Goal: Information Seeking & Learning: Find specific fact

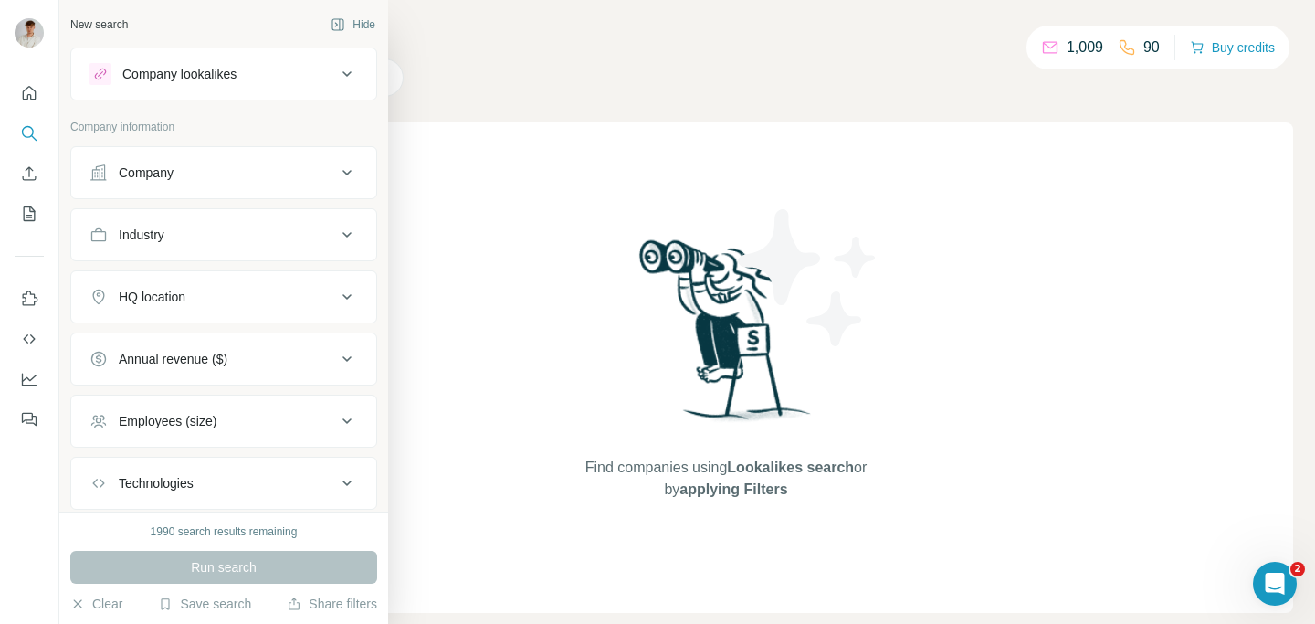
click at [187, 168] on div "Company" at bounding box center [213, 172] width 247 height 18
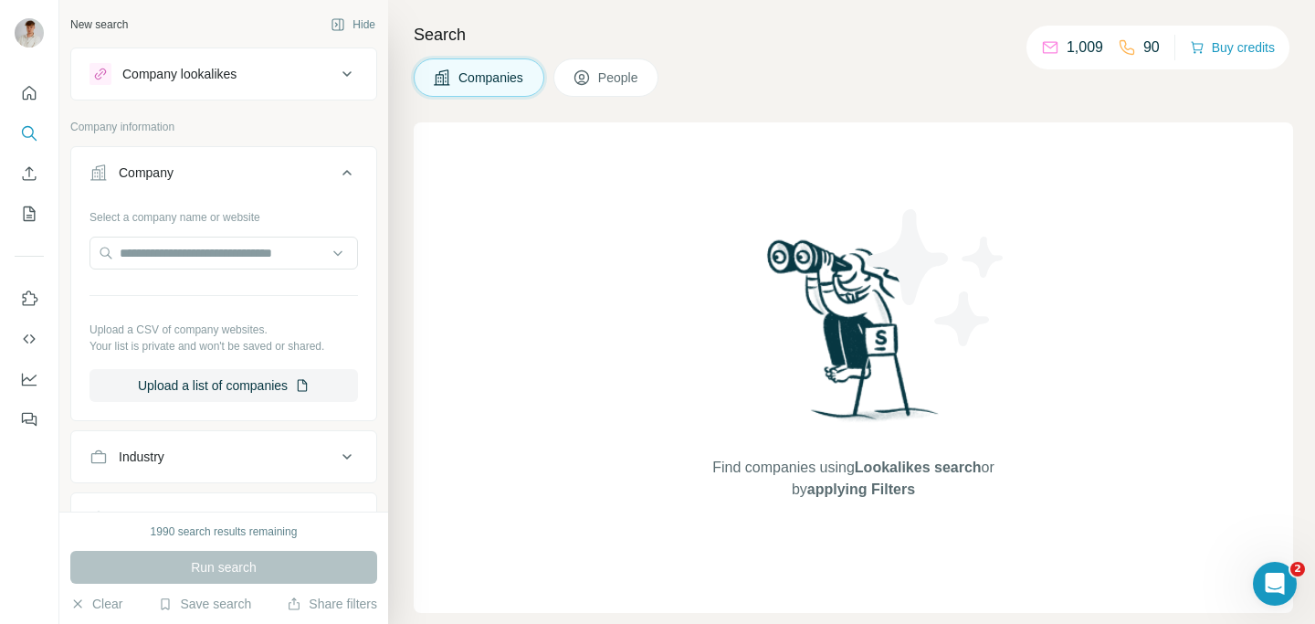
click at [187, 168] on div "Company" at bounding box center [213, 172] width 247 height 18
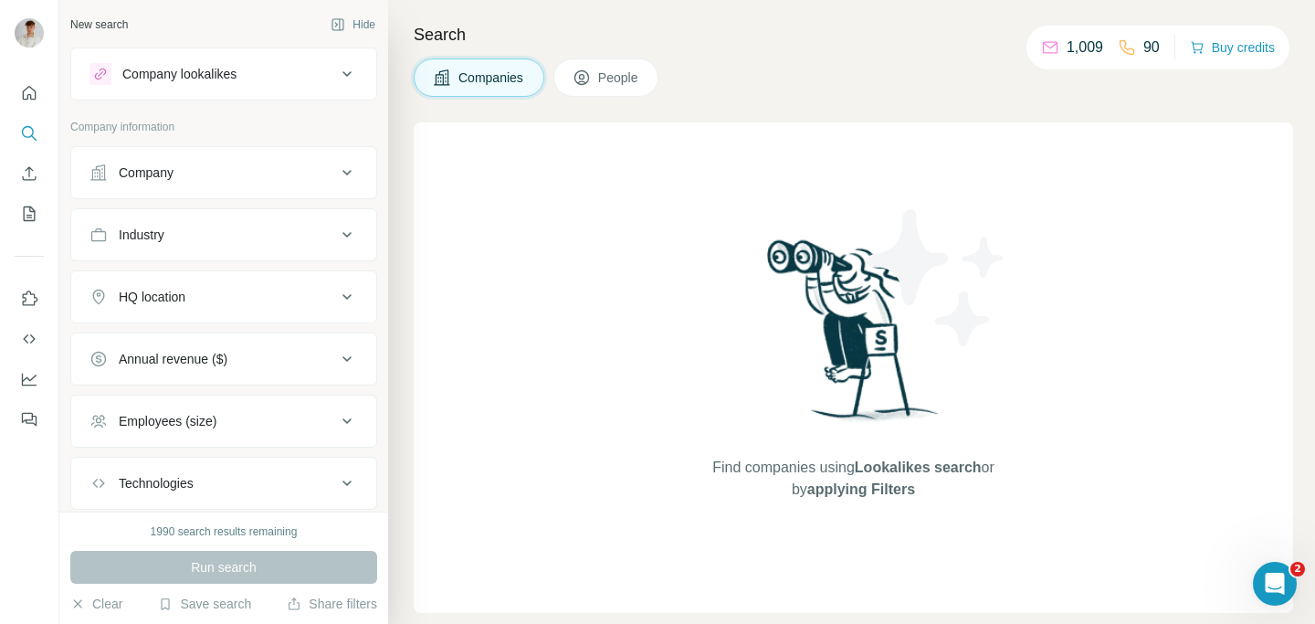
scroll to position [51, 0]
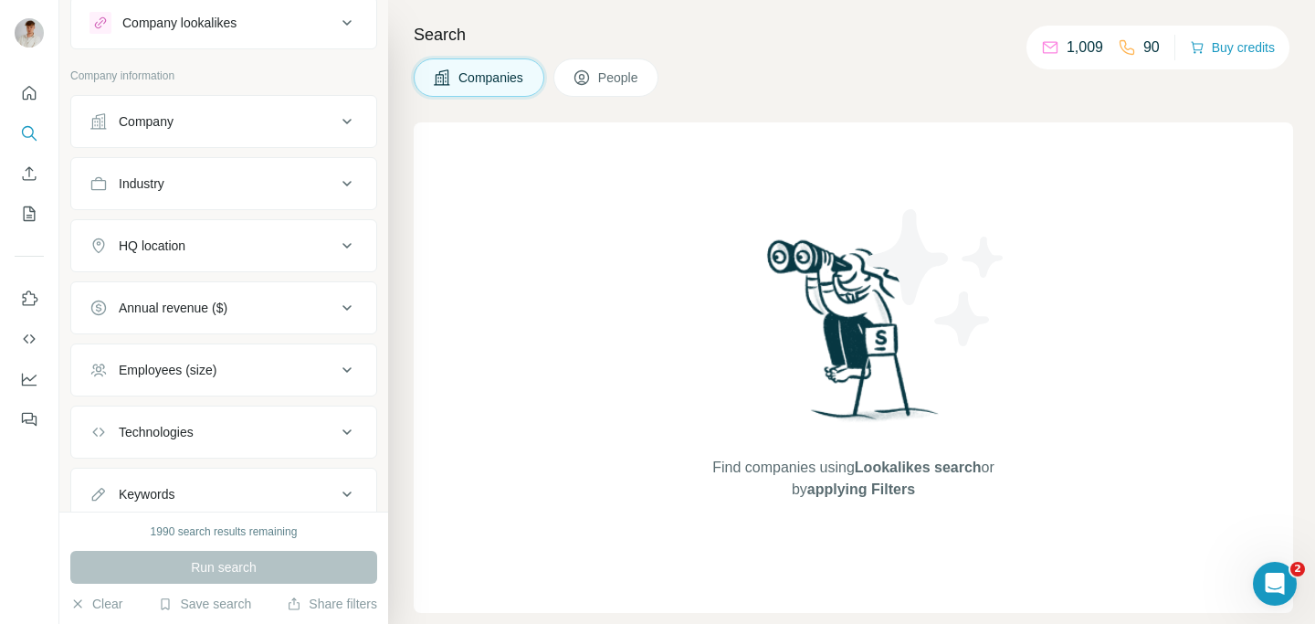
click at [196, 174] on div "Industry" at bounding box center [213, 183] width 247 height 18
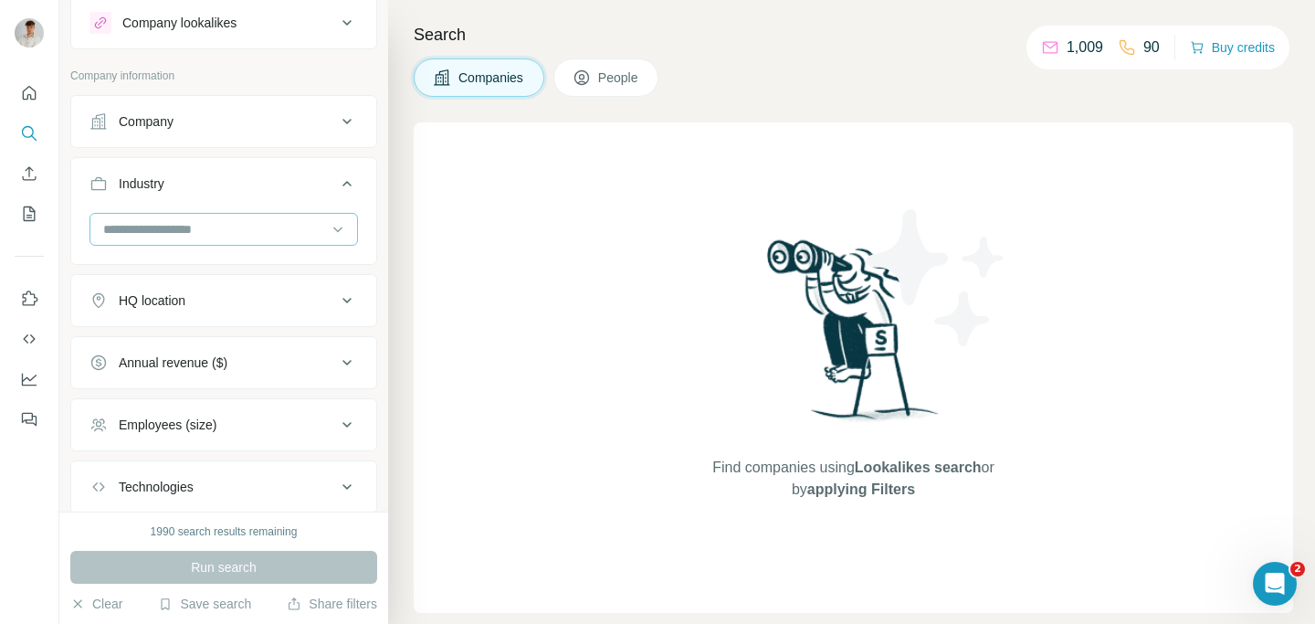
click at [201, 232] on input at bounding box center [214, 229] width 226 height 20
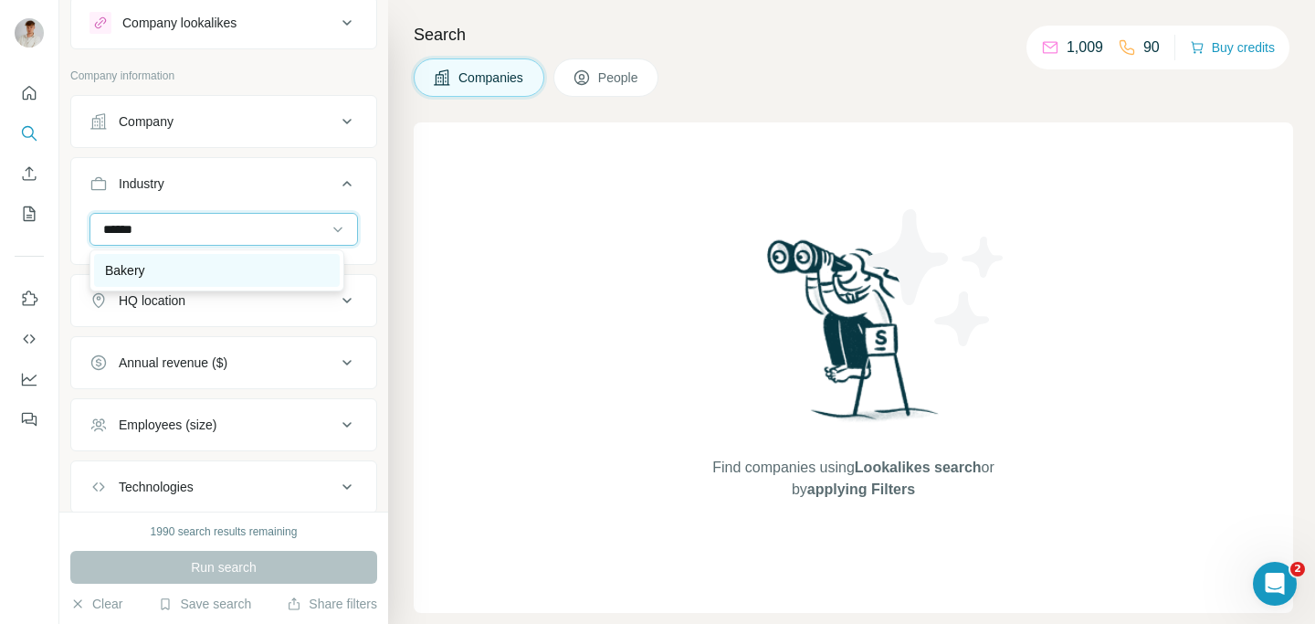
type input "******"
click at [181, 277] on div "Bakery" at bounding box center [217, 270] width 224 height 18
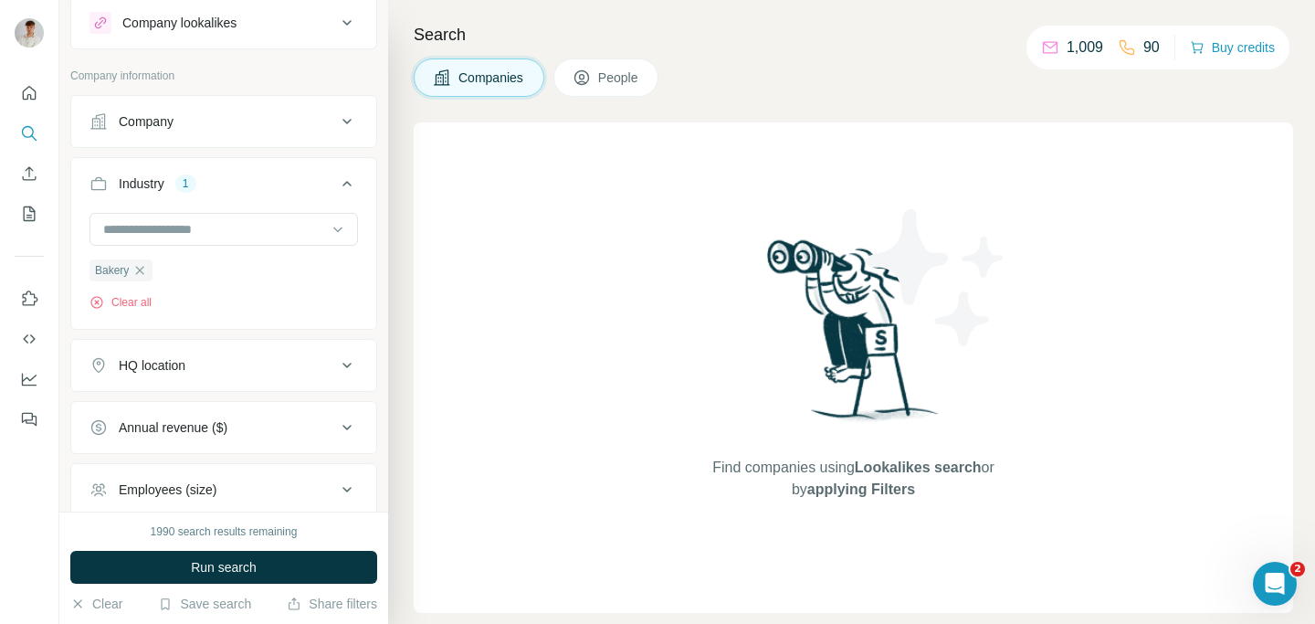
click at [211, 362] on div "HQ location" at bounding box center [213, 365] width 247 height 18
click at [204, 412] on input "text" at bounding box center [224, 411] width 269 height 33
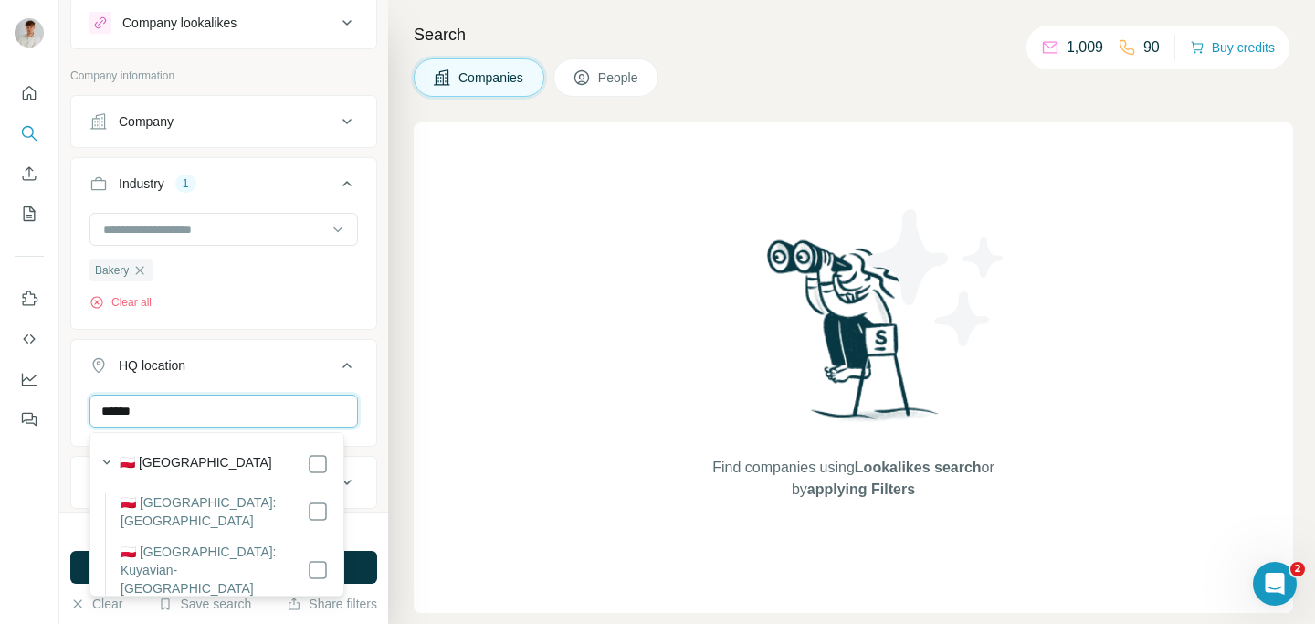
type input "******"
click at [230, 469] on div "🇵🇱 [GEOGRAPHIC_DATA]" at bounding box center [224, 464] width 209 height 22
click at [301, 451] on div "🇵🇱 [GEOGRAPHIC_DATA]" at bounding box center [211, 462] width 235 height 26
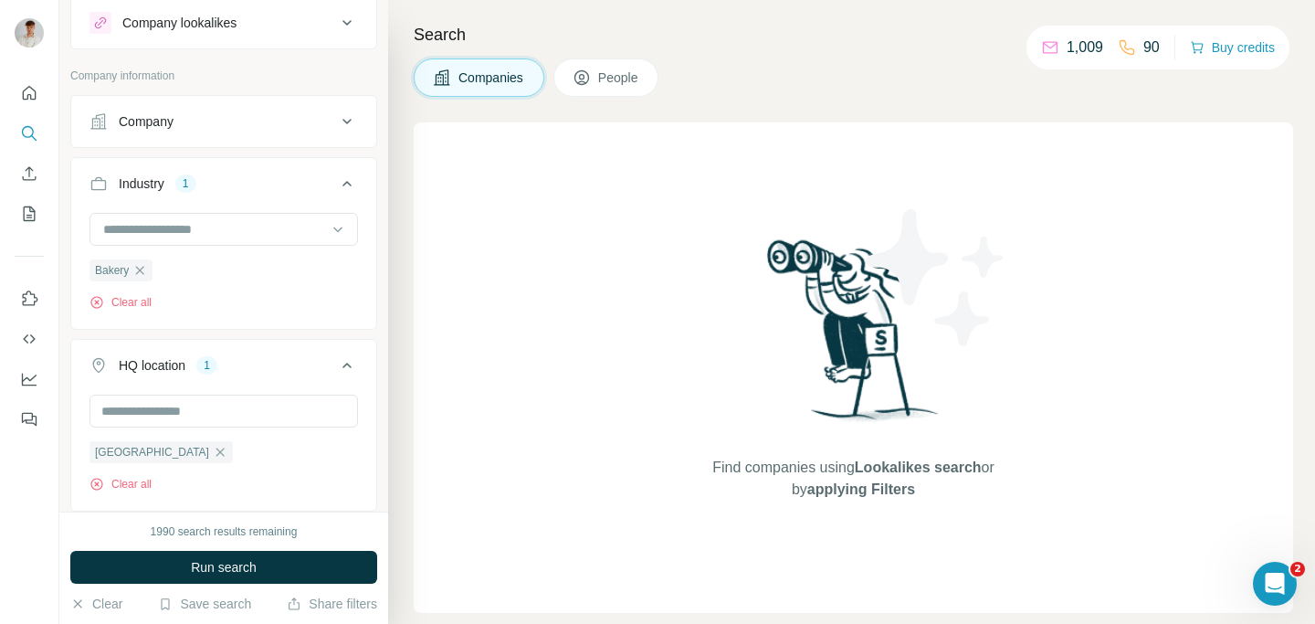
scroll to position [352, 0]
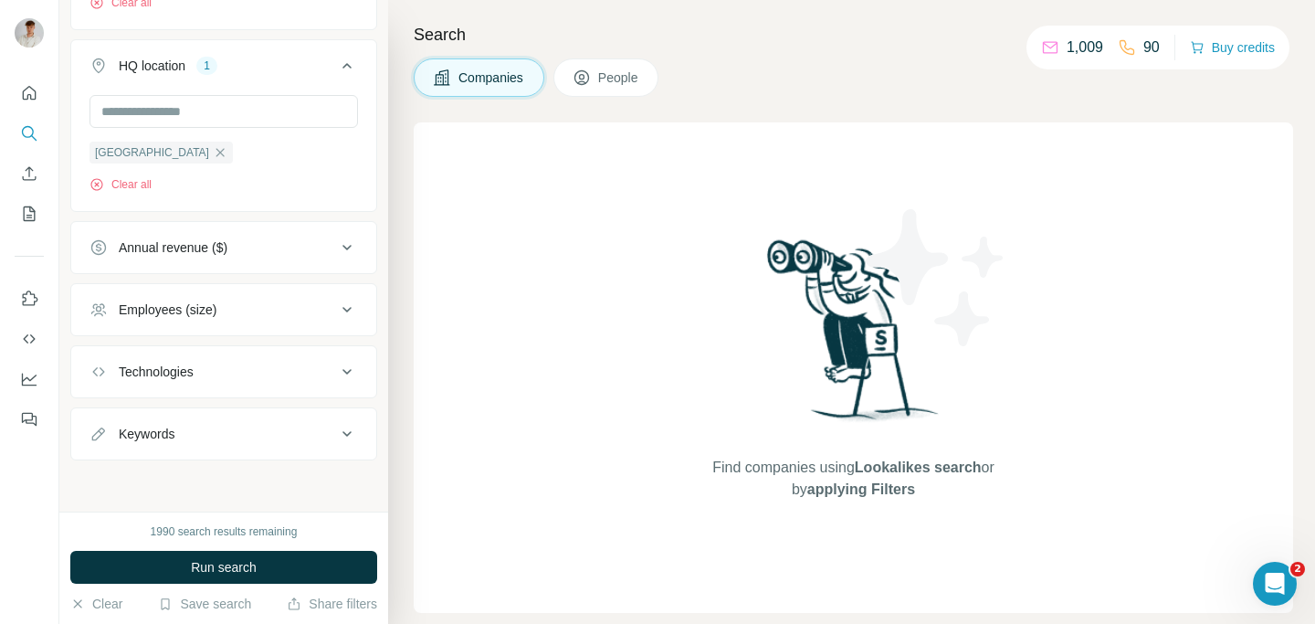
click at [216, 308] on div "Employees (size)" at bounding box center [168, 309] width 98 height 18
click at [141, 393] on label "2-10" at bounding box center [117, 383] width 55 height 22
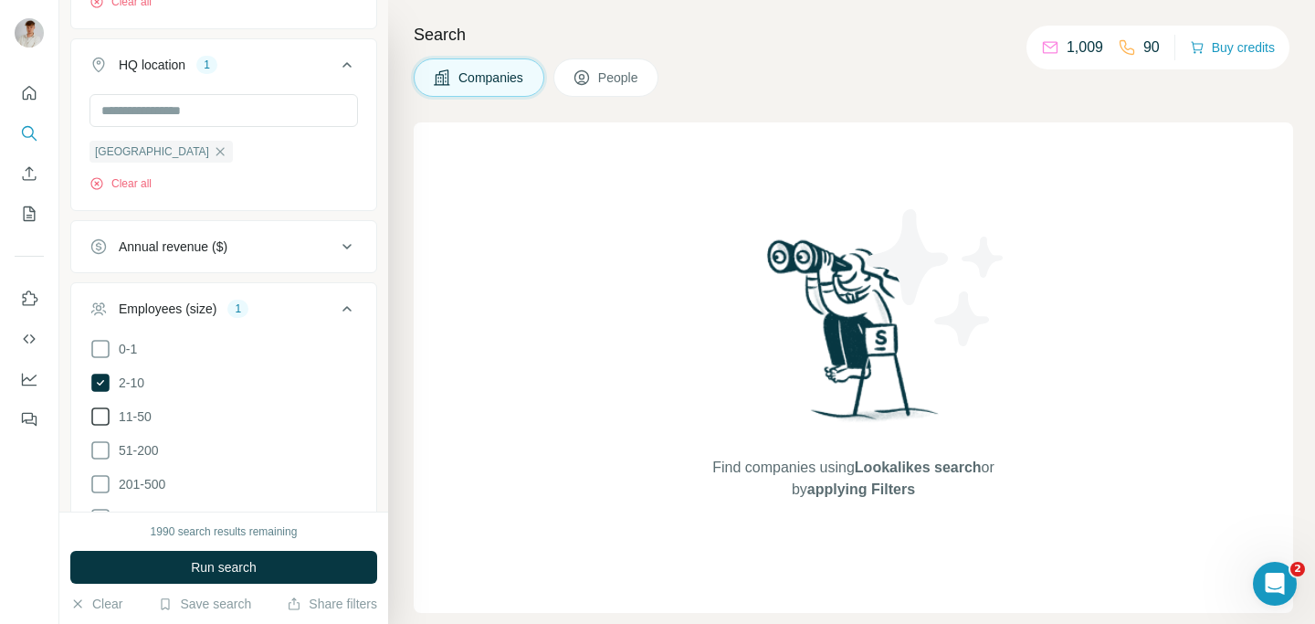
click at [136, 407] on span "11-50" at bounding box center [131, 416] width 40 height 18
click at [305, 305] on div "Employees (size) 3" at bounding box center [213, 309] width 247 height 18
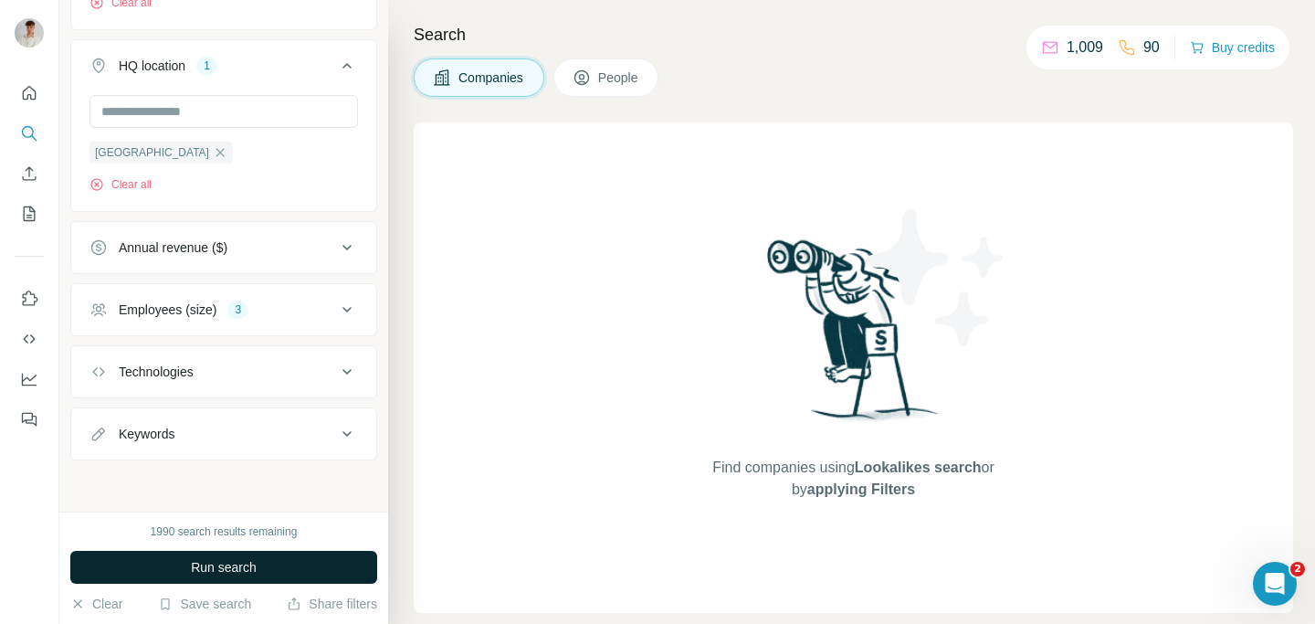
click at [279, 571] on button "Run search" at bounding box center [223, 567] width 307 height 33
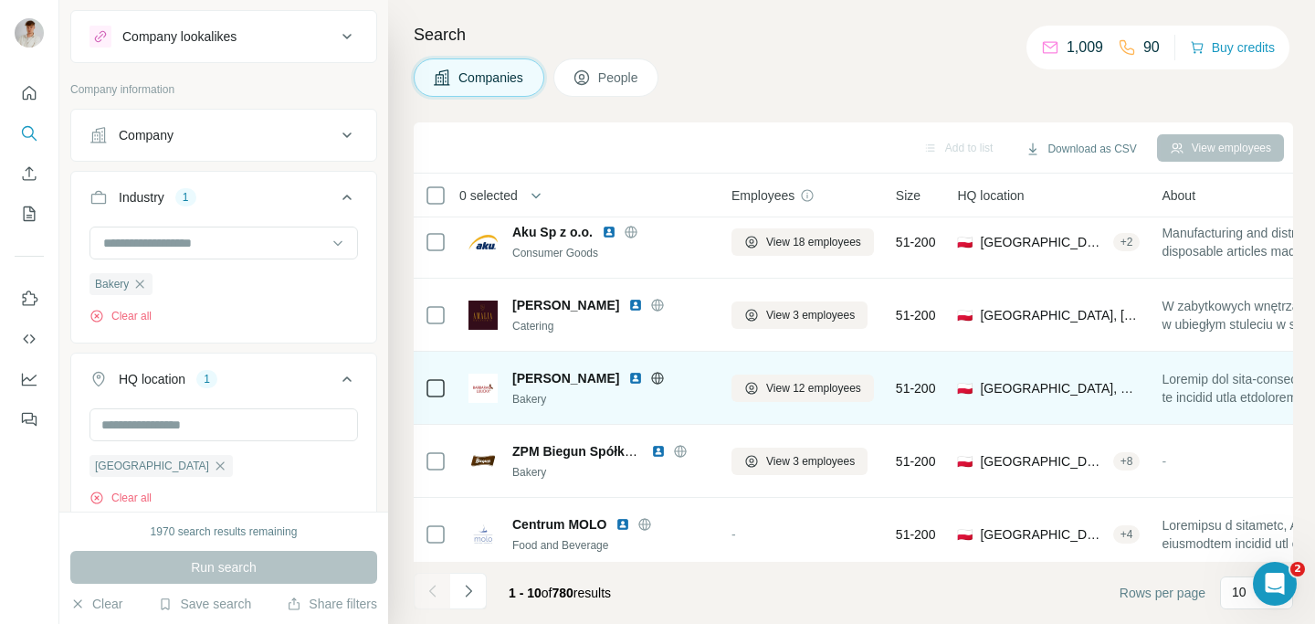
scroll to position [361, 0]
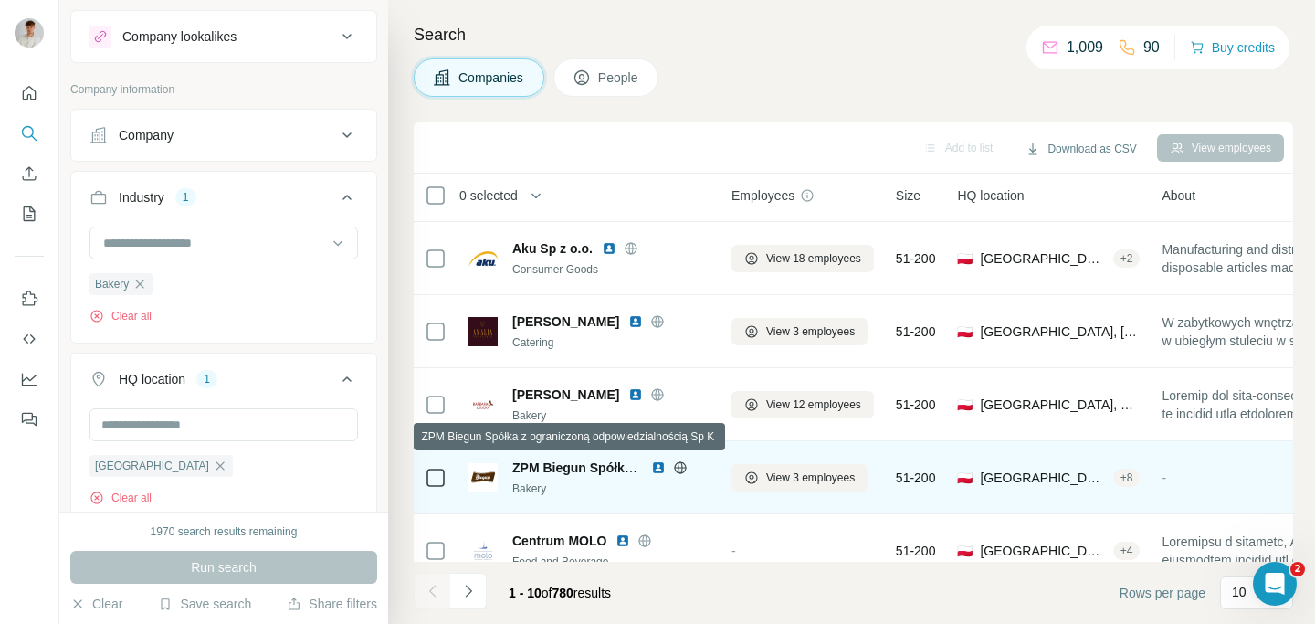
click at [537, 468] on span "ZPM Biegun Spółka z ograniczoną odpowiedzialnością Sp K" at bounding box center [694, 467] width 365 height 15
click at [540, 466] on span "ZPM Biegun Spółka z ograniczoną odpowiedzialnością Sp K" at bounding box center [694, 467] width 365 height 15
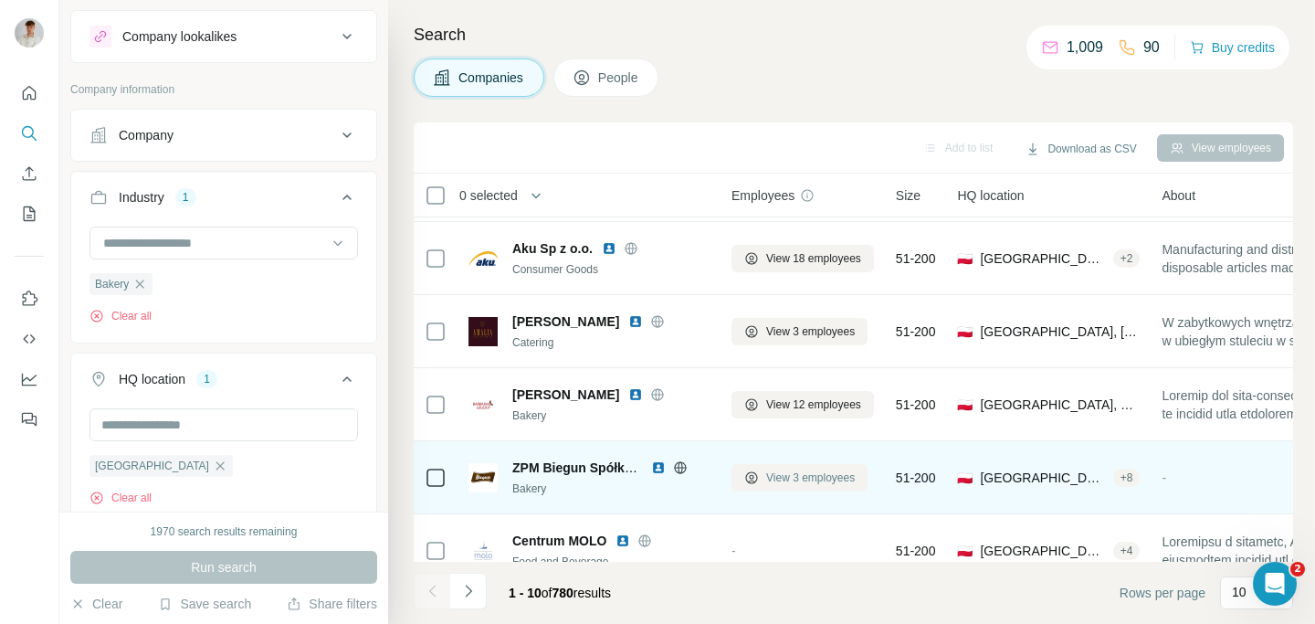
click at [769, 476] on span "View 3 employees" at bounding box center [810, 477] width 89 height 16
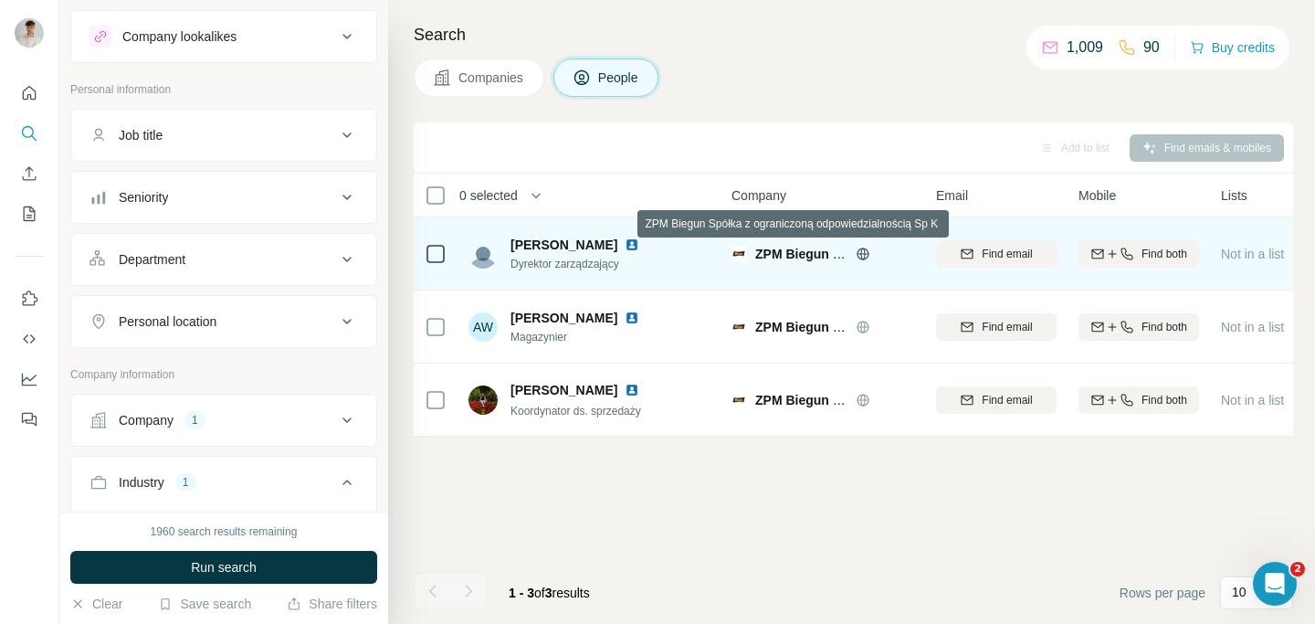
click at [805, 258] on span "ZPM Biegun Spółka z ograniczoną odpowiedzialnością Sp K" at bounding box center [937, 254] width 365 height 15
copy div "ZPM Biegun Spółka z ograniczoną odpowiedzialnością Sp K"
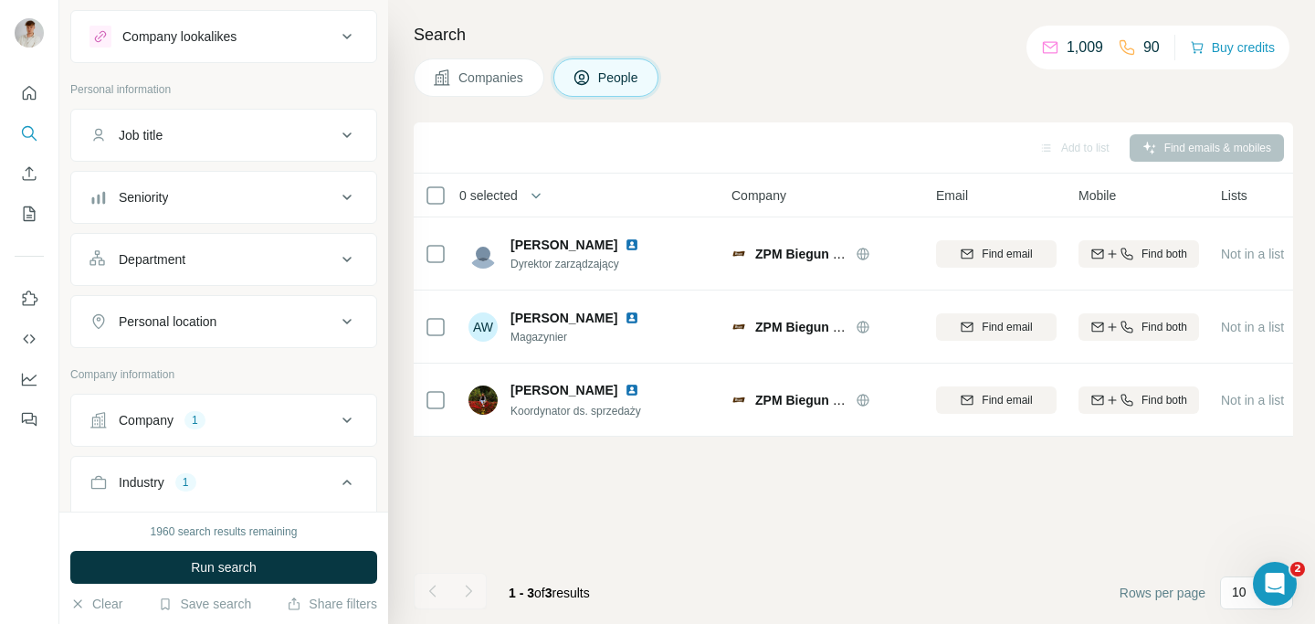
click at [474, 15] on div "Search Companies People Add to list Find emails & mobiles 0 selected People Com…" at bounding box center [851, 312] width 927 height 624
click at [479, 80] on span "Companies" at bounding box center [491, 77] width 67 height 18
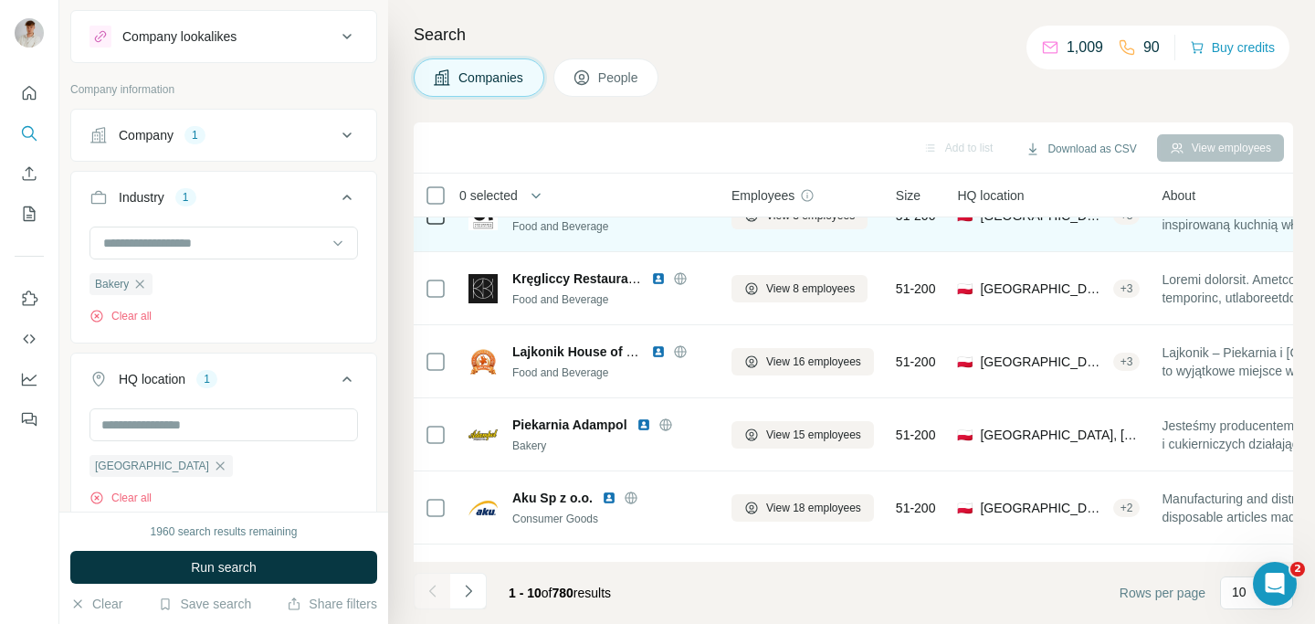
scroll to position [396, 0]
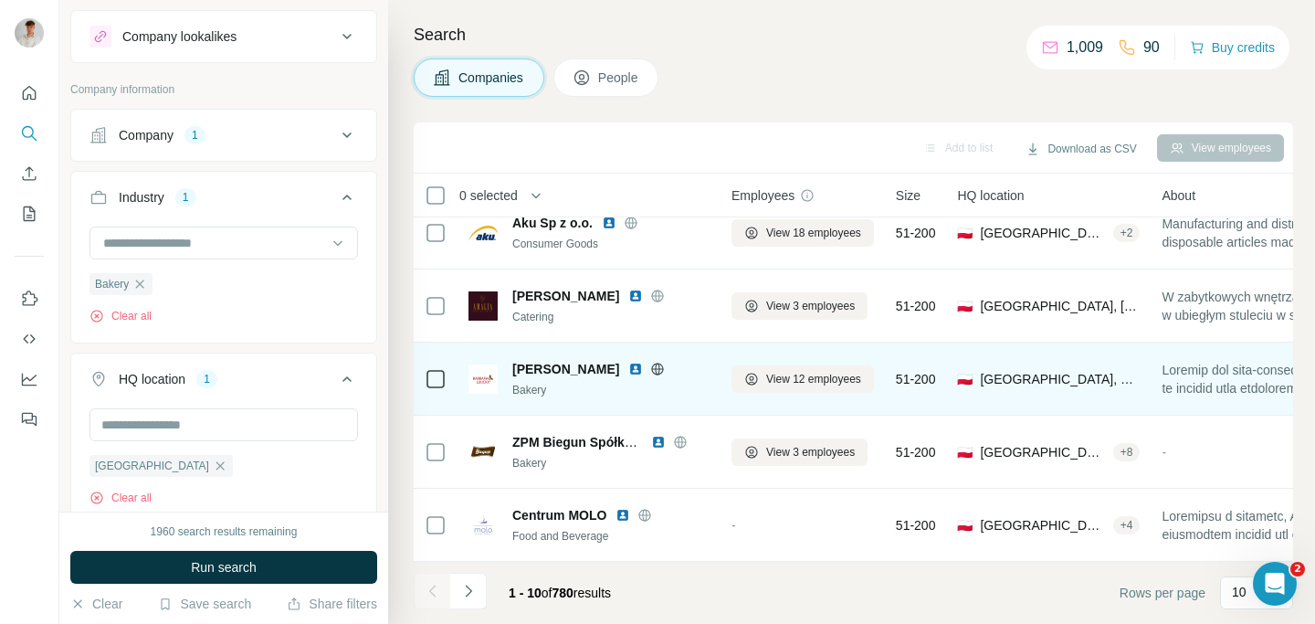
click at [569, 363] on span "[PERSON_NAME]" at bounding box center [565, 369] width 107 height 18
click at [816, 371] on span "View 12 employees" at bounding box center [813, 379] width 95 height 16
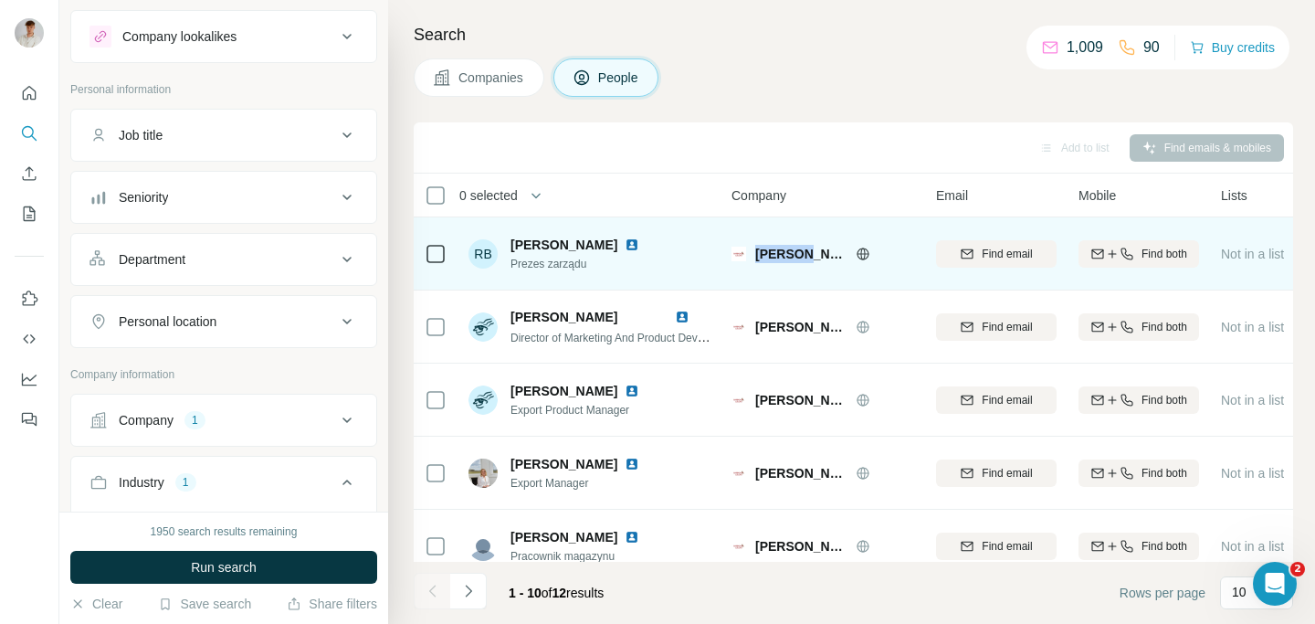
click at [751, 252] on div "[PERSON_NAME]" at bounding box center [823, 254] width 183 height 18
drag, startPoint x: 756, startPoint y: 252, endPoint x: 848, endPoint y: 252, distance: 91.3
click at [848, 252] on div "[PERSON_NAME]" at bounding box center [834, 254] width 159 height 18
click at [864, 252] on icon at bounding box center [862, 253] width 5 height 12
click at [764, 249] on span "[PERSON_NAME]" at bounding box center [800, 254] width 91 height 18
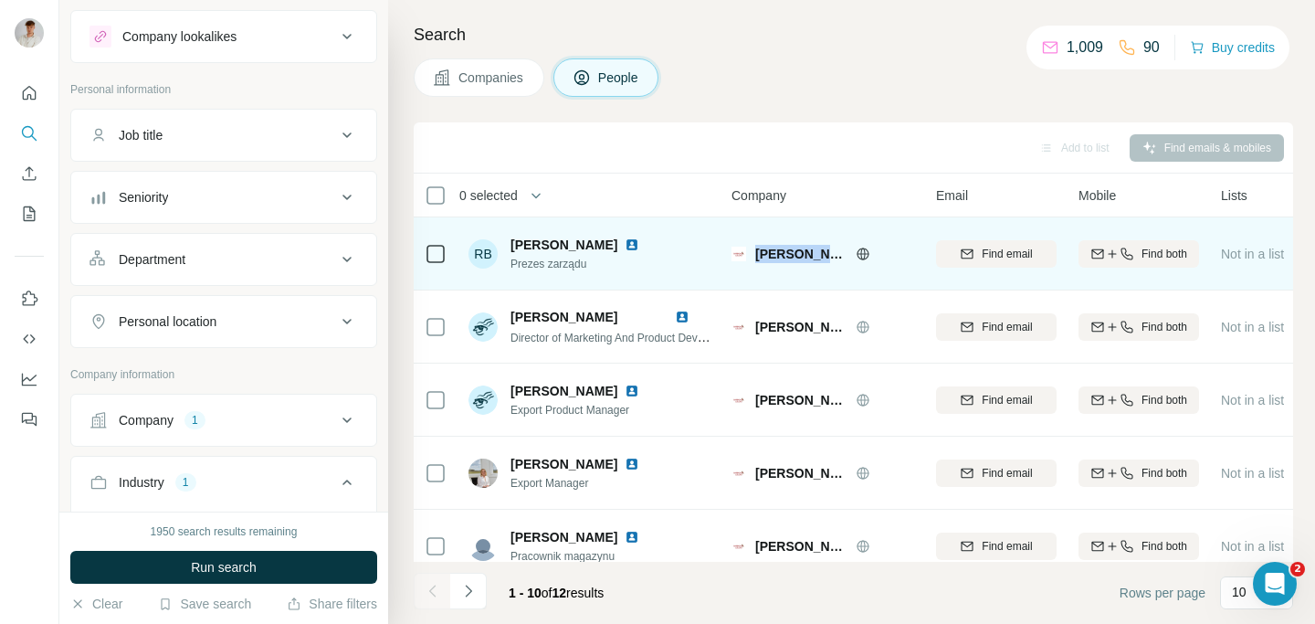
drag, startPoint x: 753, startPoint y: 251, endPoint x: 875, endPoint y: 260, distance: 121.8
click at [875, 260] on div "[PERSON_NAME]" at bounding box center [823, 254] width 183 height 18
copy div "[PERSON_NAME]"
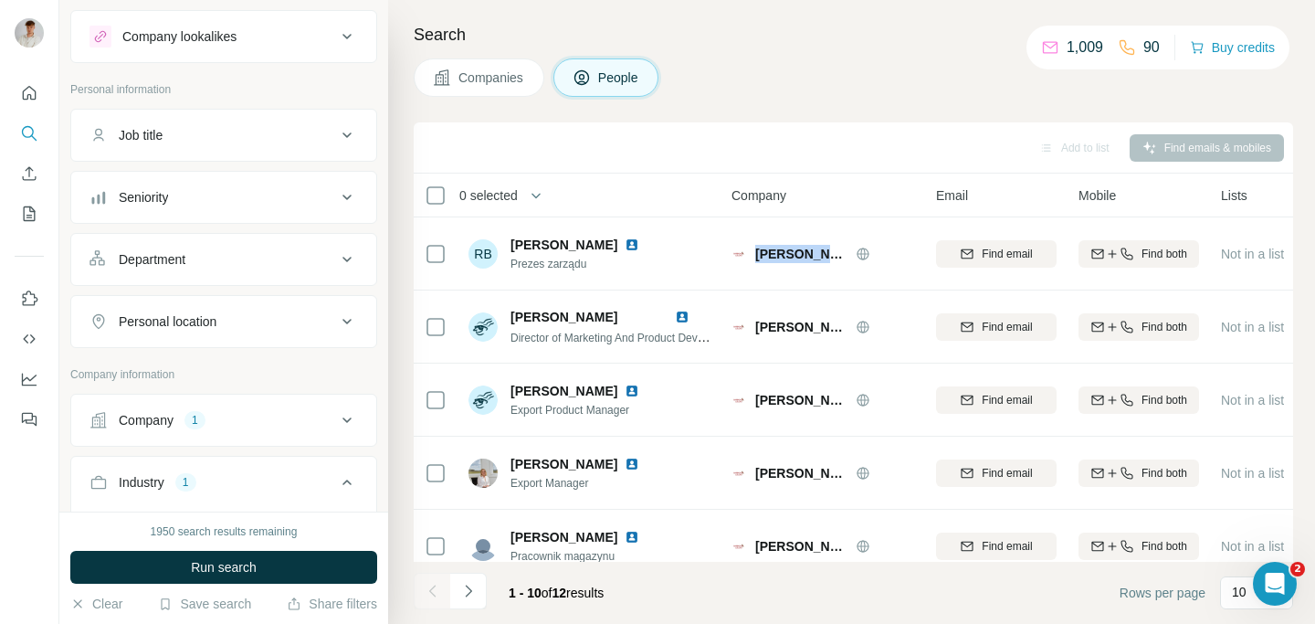
click at [492, 88] on button "Companies" at bounding box center [479, 77] width 131 height 38
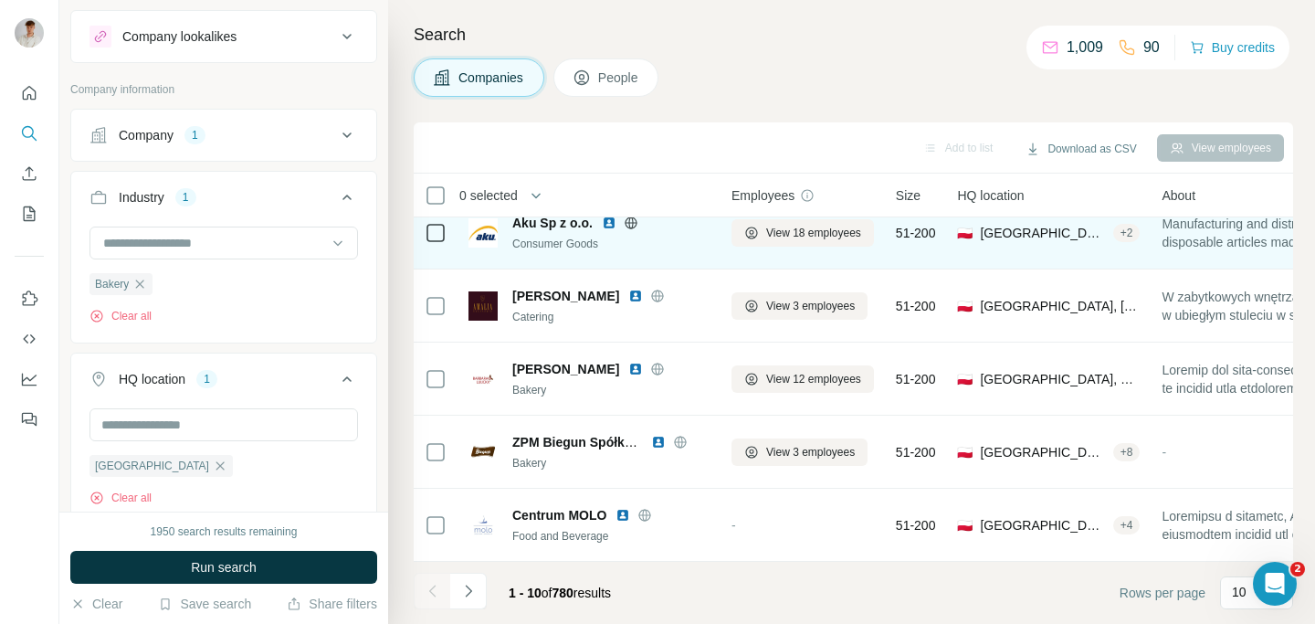
scroll to position [396, 0]
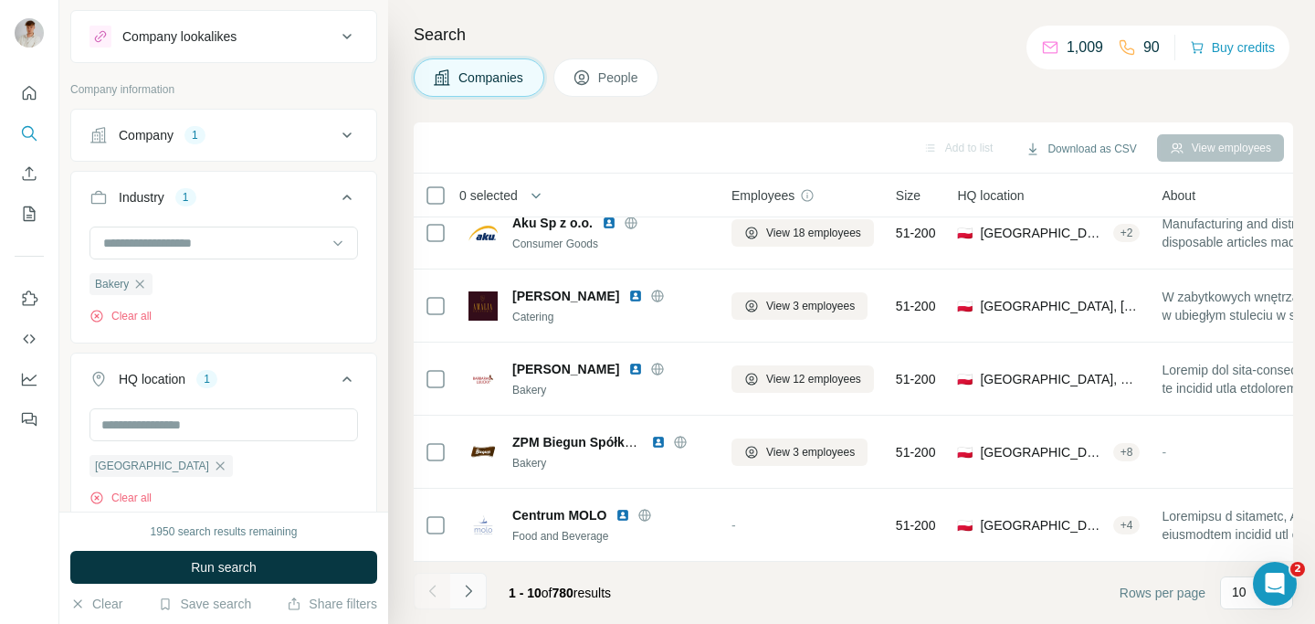
click at [460, 587] on icon "Navigate to next page" at bounding box center [468, 591] width 18 height 18
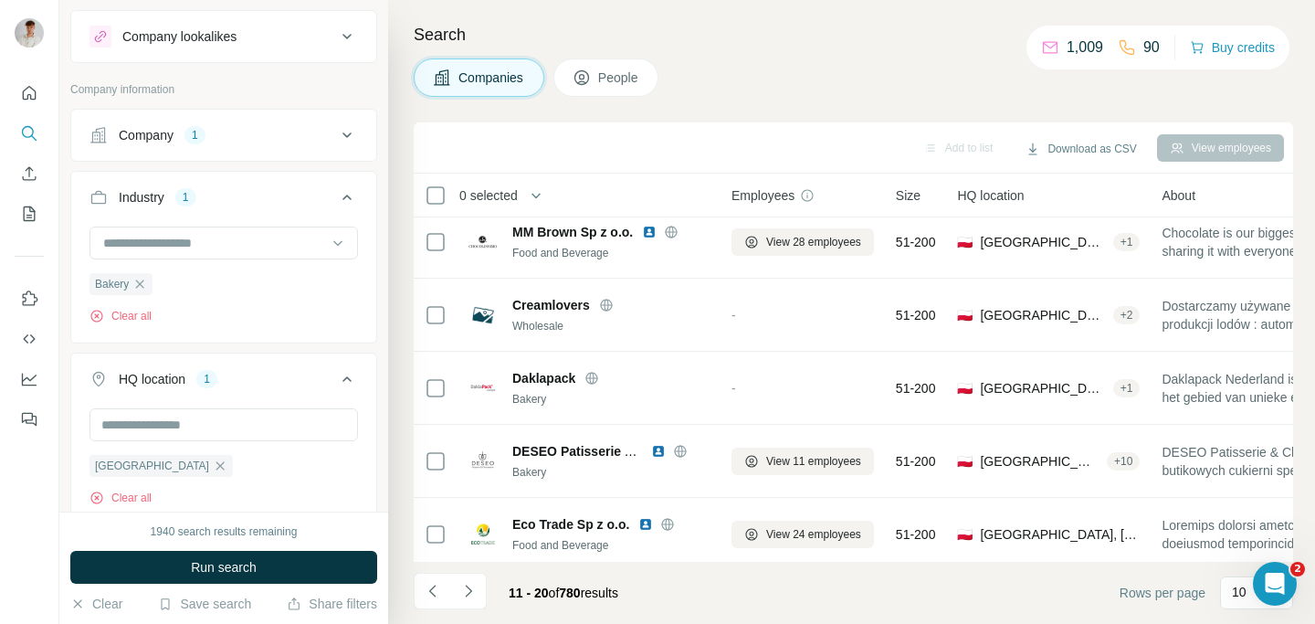
scroll to position [29, 0]
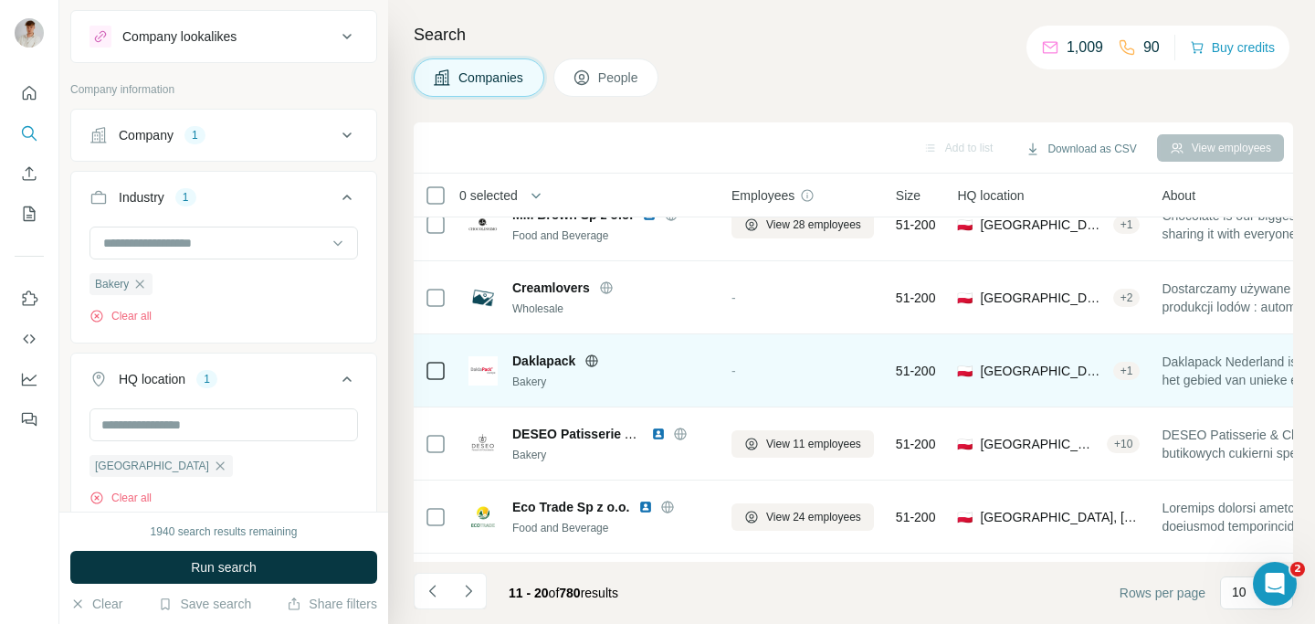
click at [591, 359] on icon at bounding box center [592, 360] width 5 height 12
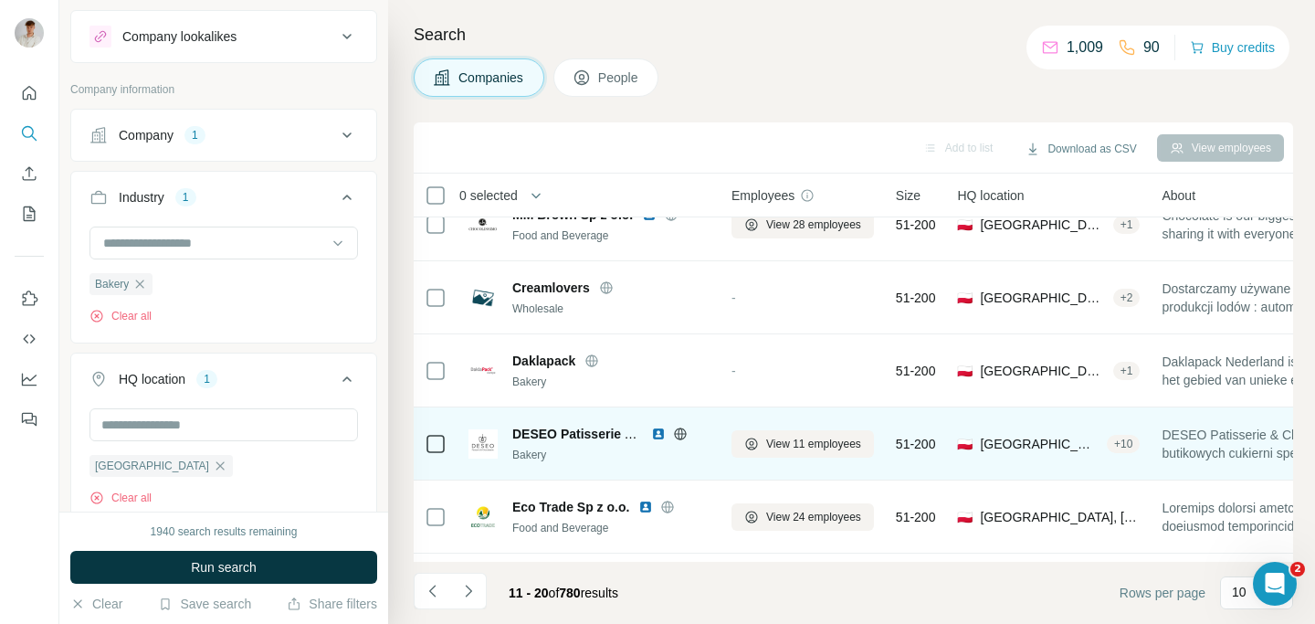
click at [684, 437] on icon at bounding box center [680, 434] width 15 height 15
click at [658, 431] on img at bounding box center [658, 434] width 15 height 15
click at [778, 450] on span "View 11 employees" at bounding box center [813, 444] width 95 height 16
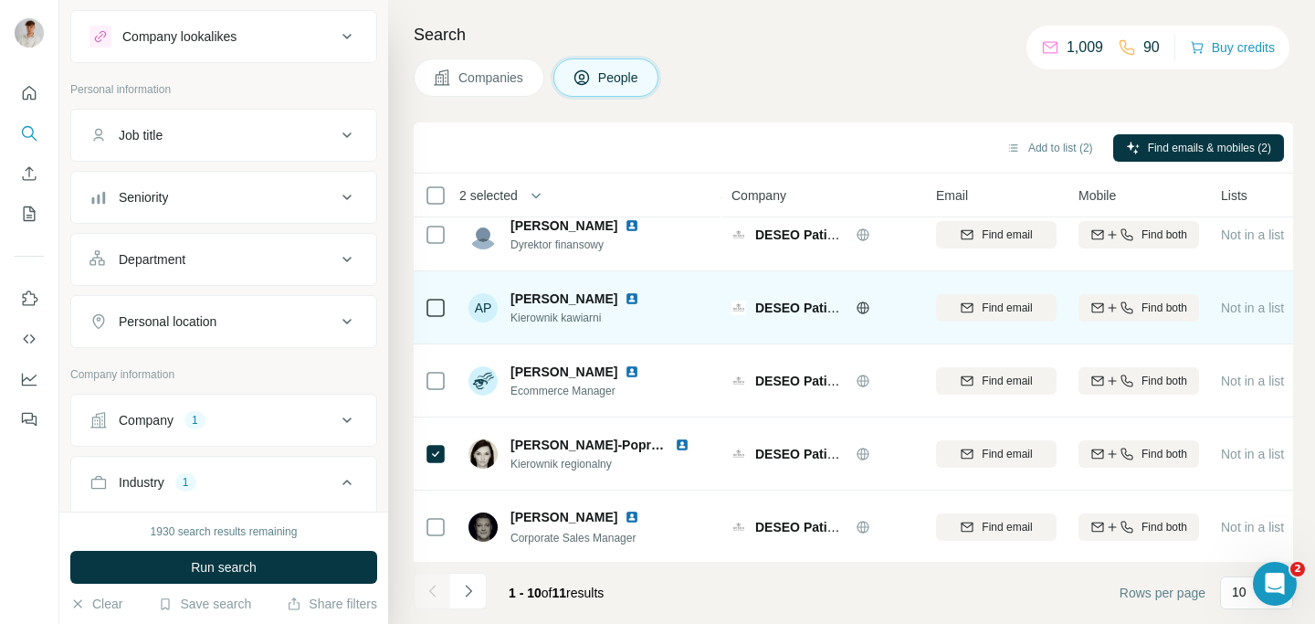
scroll to position [93, 0]
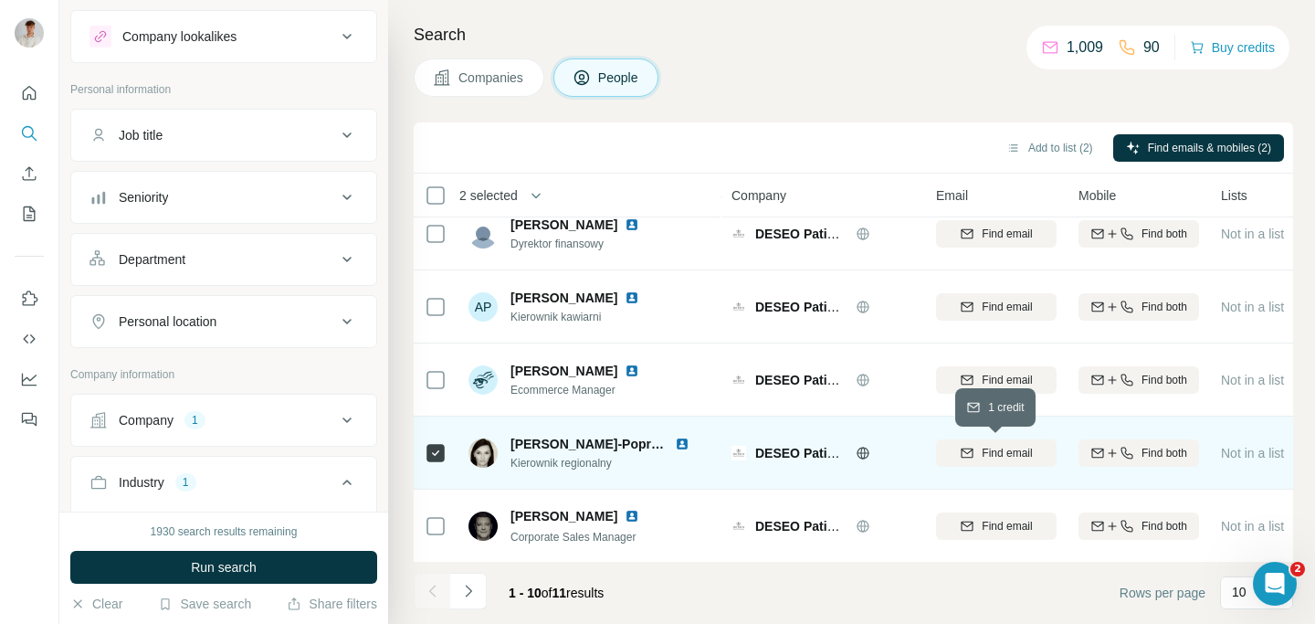
click at [1019, 453] on span "Find email" at bounding box center [1007, 453] width 50 height 16
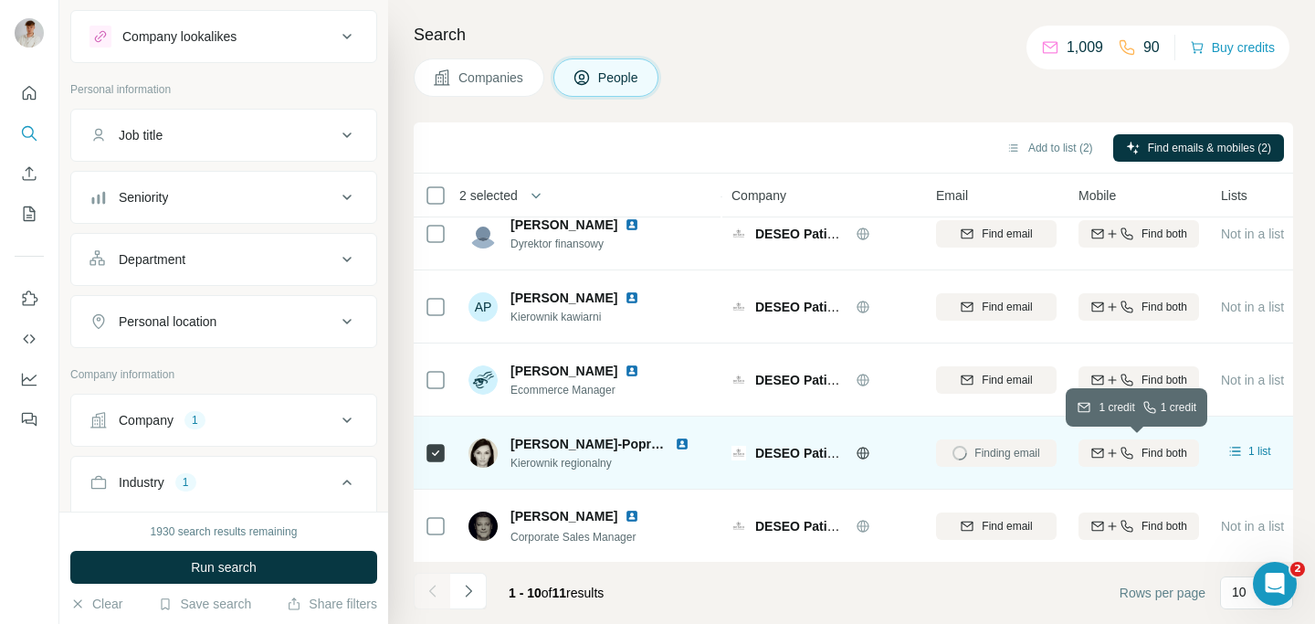
click at [1129, 455] on icon "button" at bounding box center [1127, 453] width 15 height 15
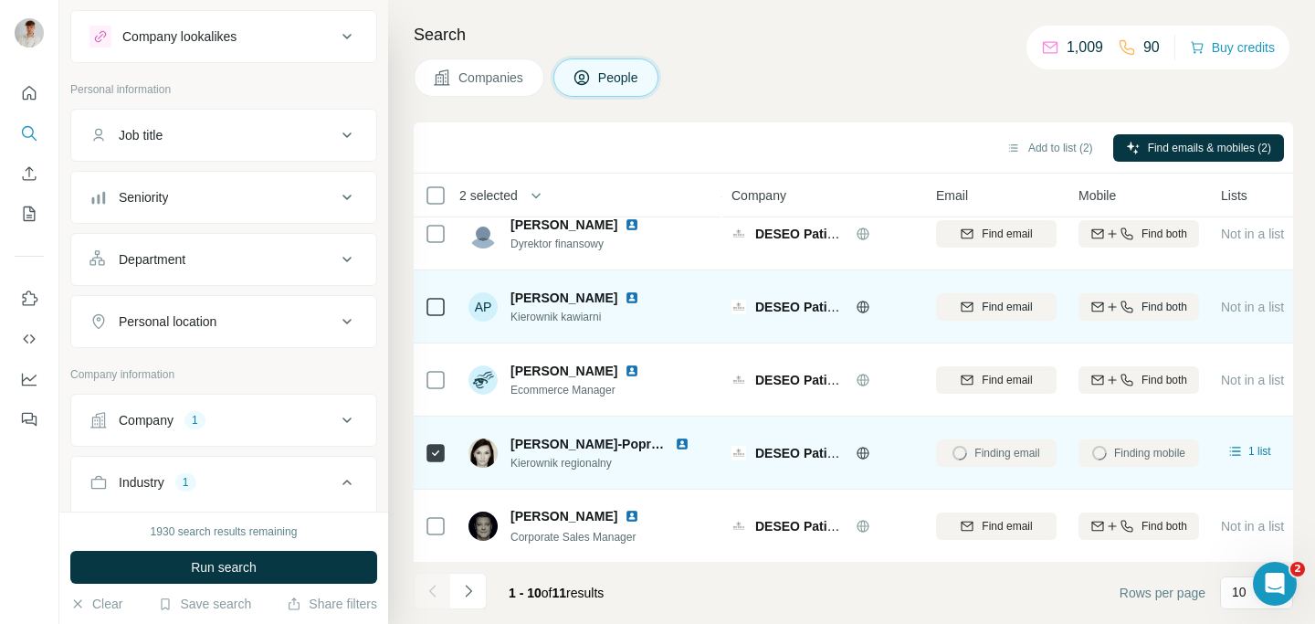
scroll to position [0, 0]
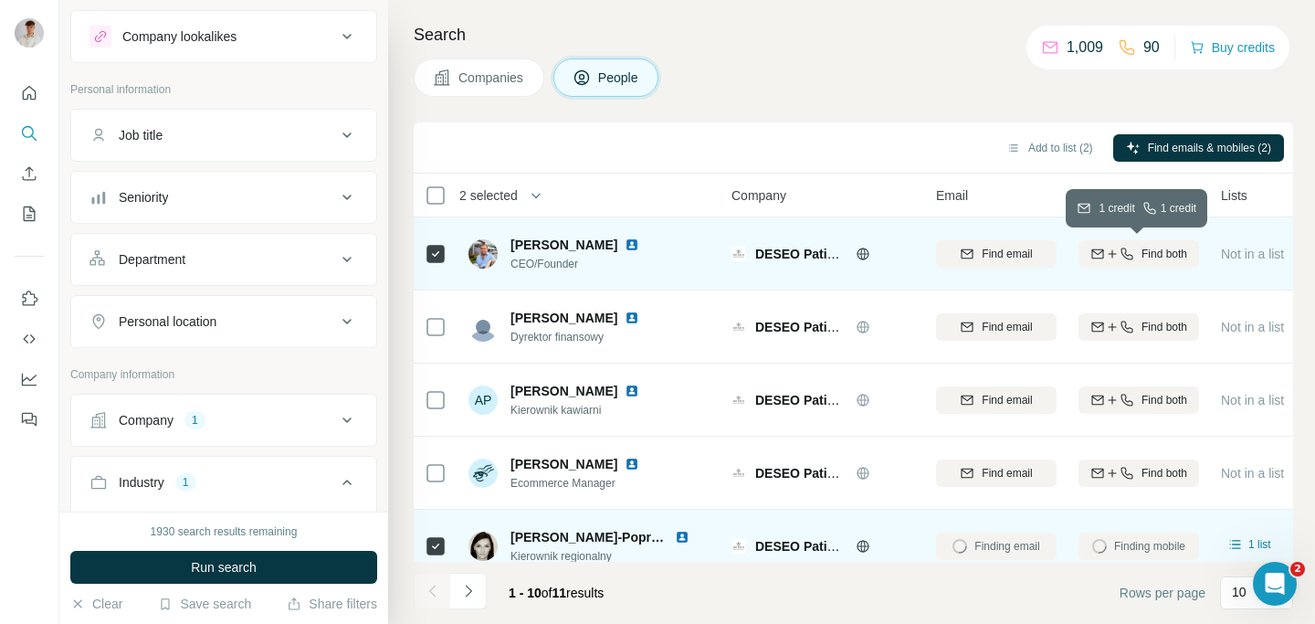
click at [1145, 247] on span "Find both" at bounding box center [1165, 254] width 46 height 16
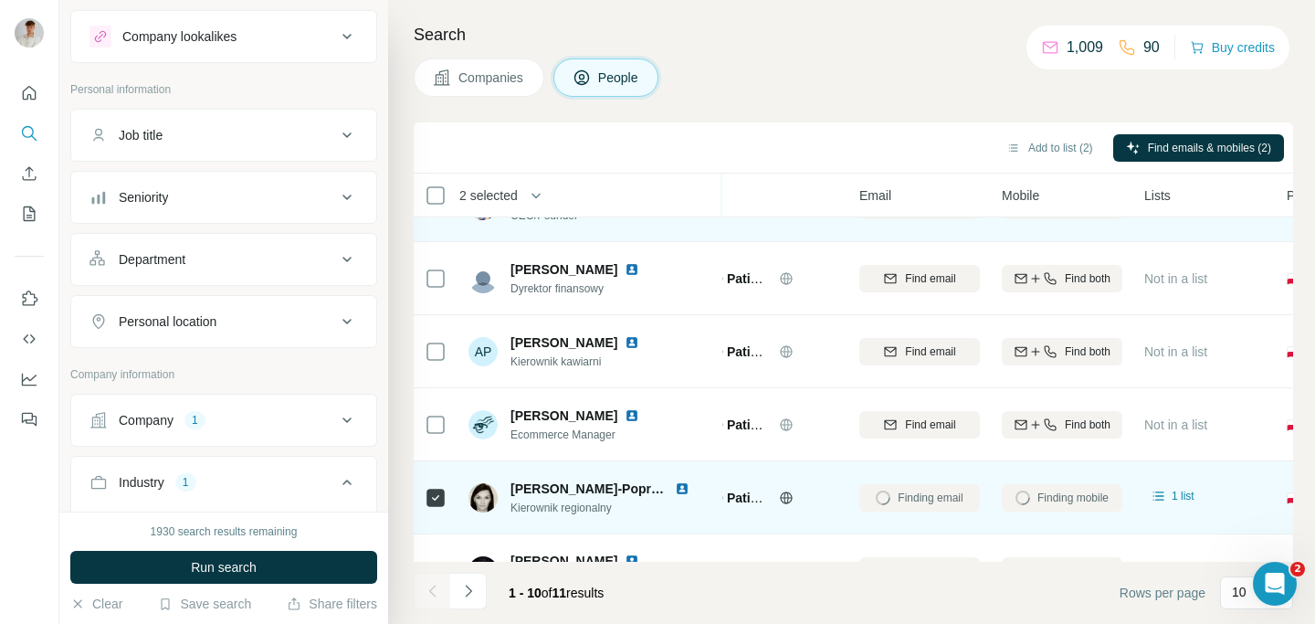
scroll to position [0, 77]
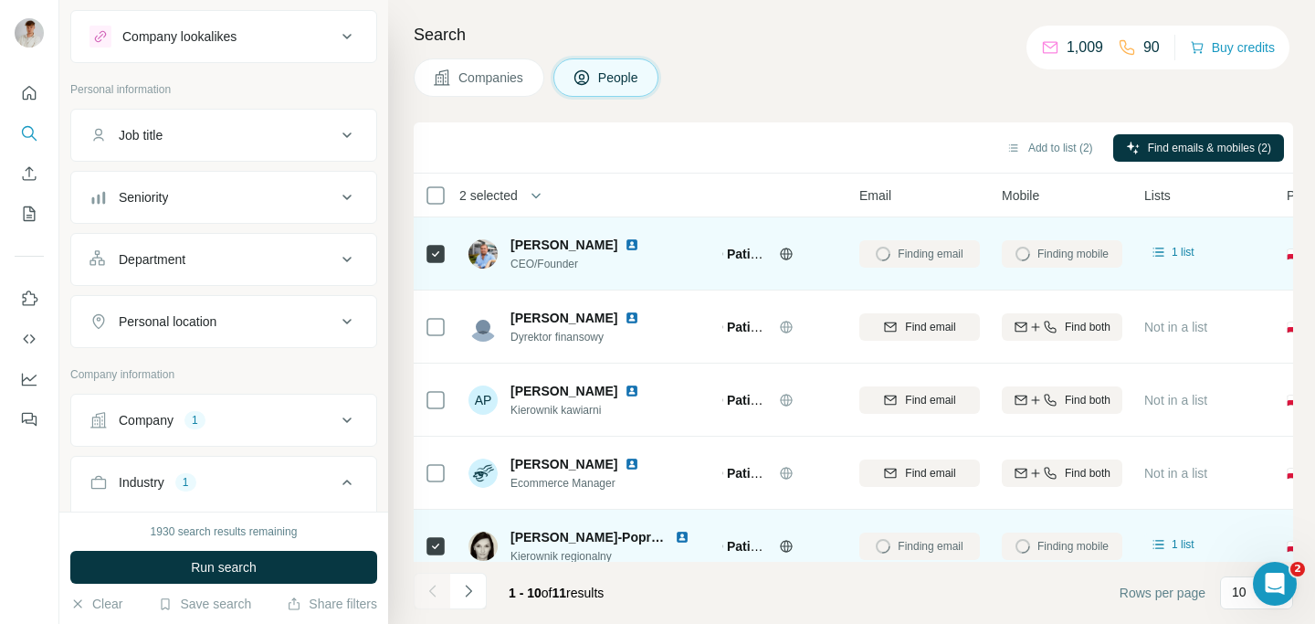
click at [1014, 283] on td "Finding mobile" at bounding box center [1062, 253] width 142 height 73
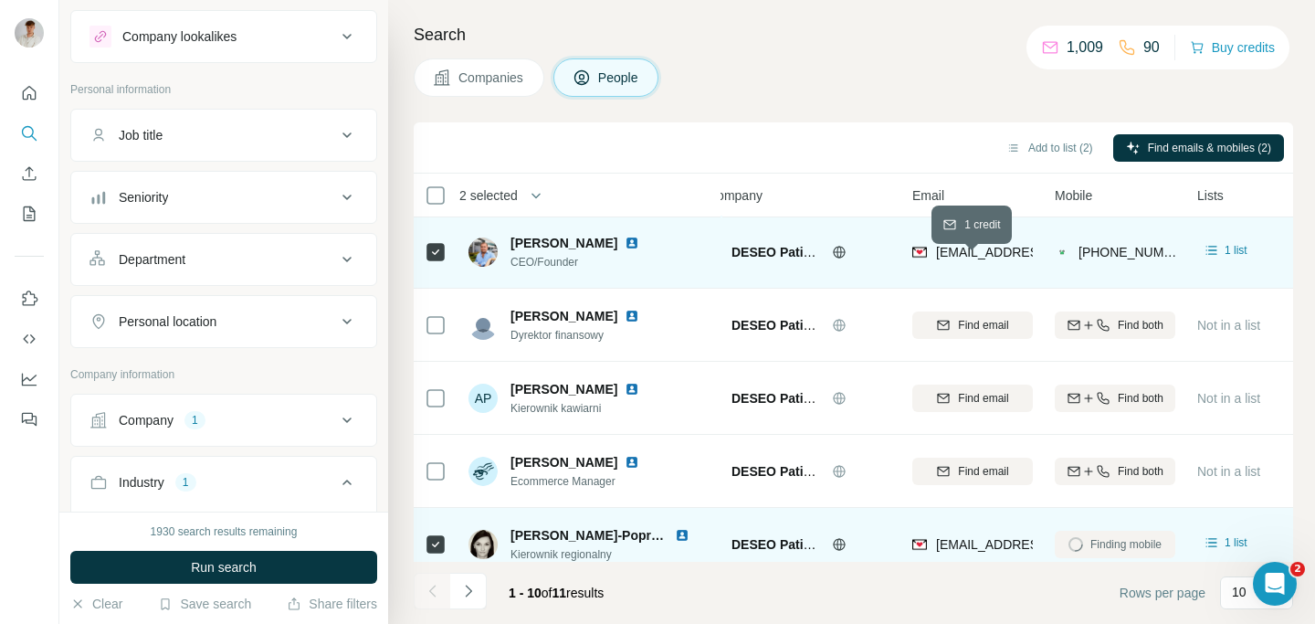
scroll to position [0, 24]
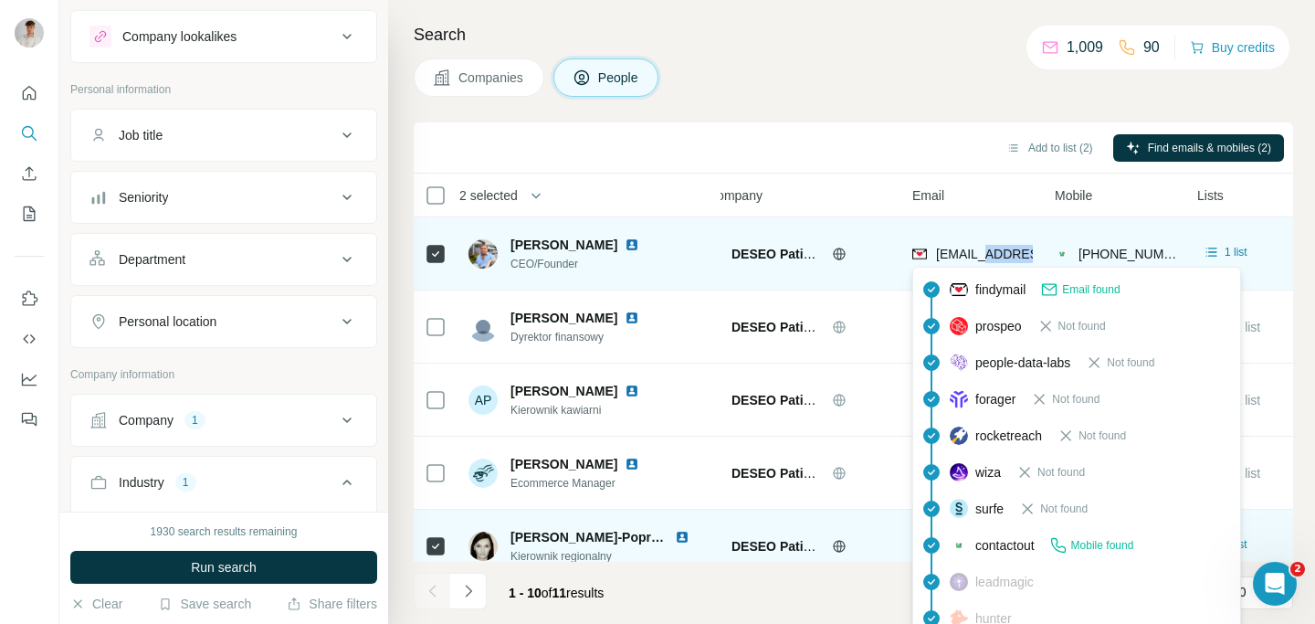
click at [1001, 249] on span "[EMAIL_ADDRESS][PERSON_NAME][DOMAIN_NAME]" at bounding box center [1096, 254] width 321 height 15
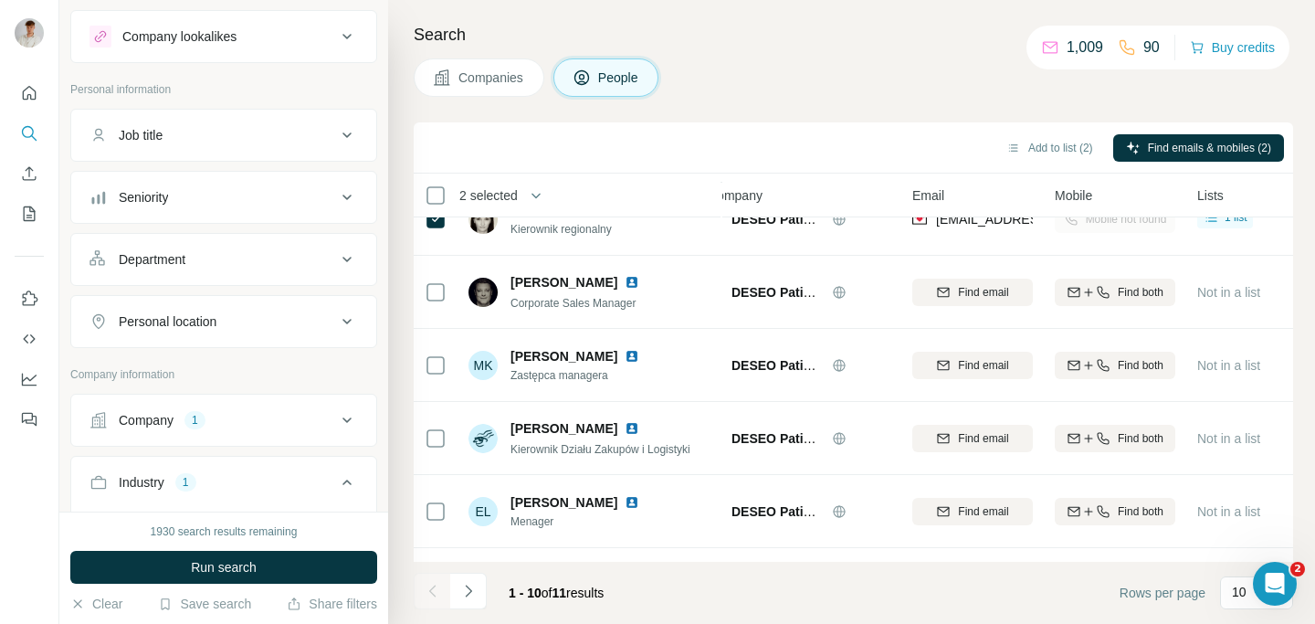
scroll to position [328, 24]
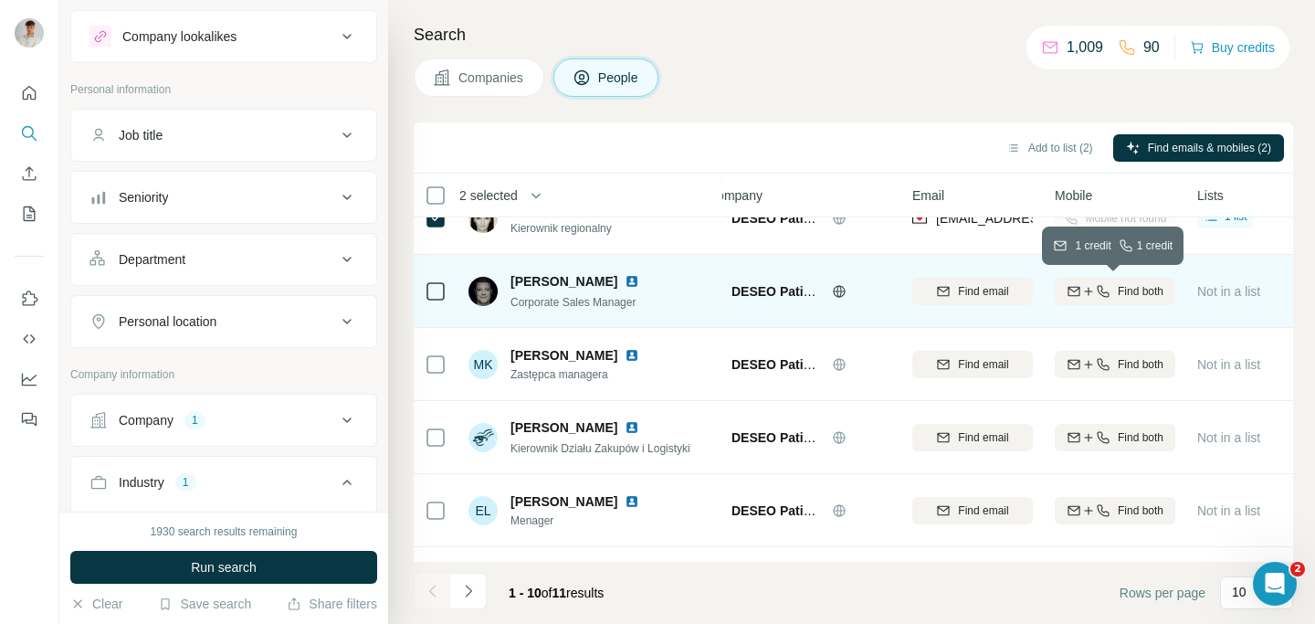
click at [1101, 300] on button "Find both" at bounding box center [1115, 291] width 121 height 27
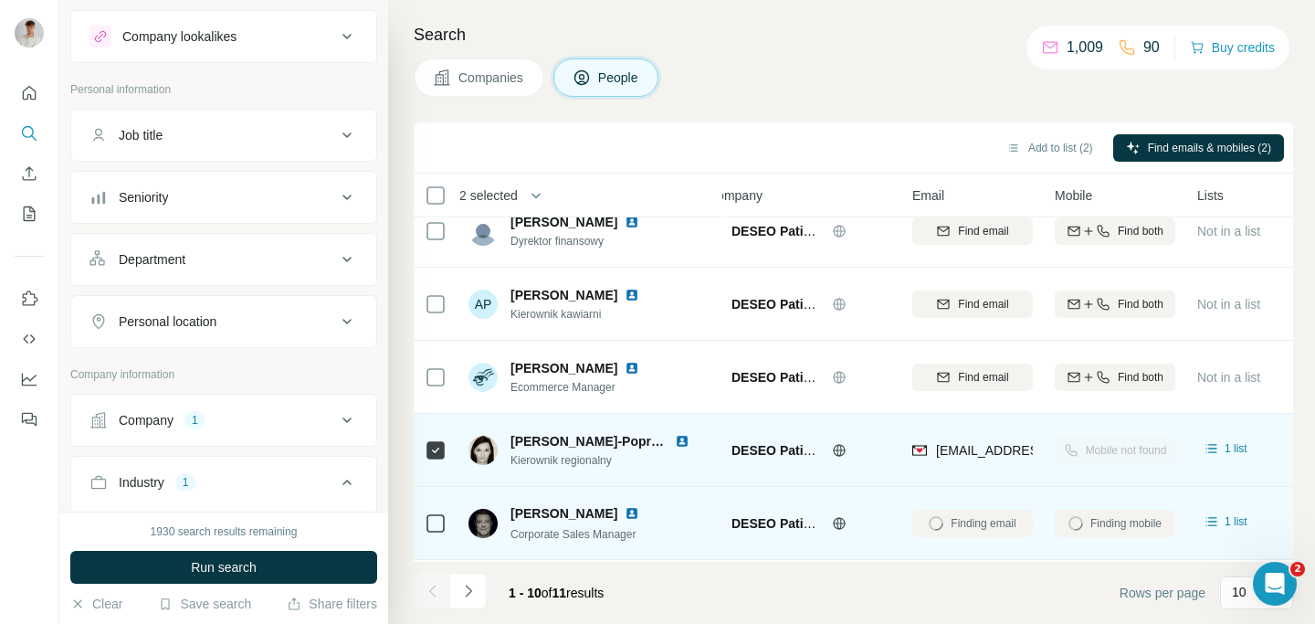
scroll to position [0, 24]
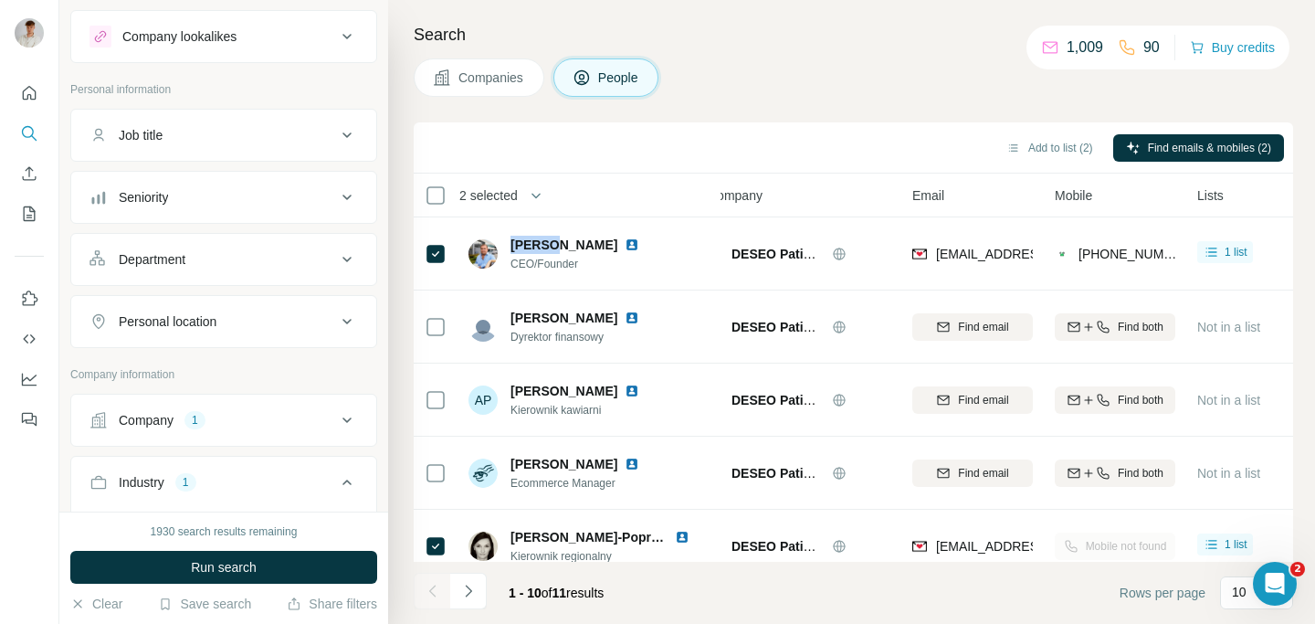
click at [511, 243] on span "[PERSON_NAME]" at bounding box center [564, 245] width 107 height 18
drag, startPoint x: 510, startPoint y: 243, endPoint x: 583, endPoint y: 247, distance: 73.2
click at [583, 247] on span "[PERSON_NAME]" at bounding box center [564, 245] width 107 height 18
click at [635, 247] on img at bounding box center [632, 244] width 15 height 15
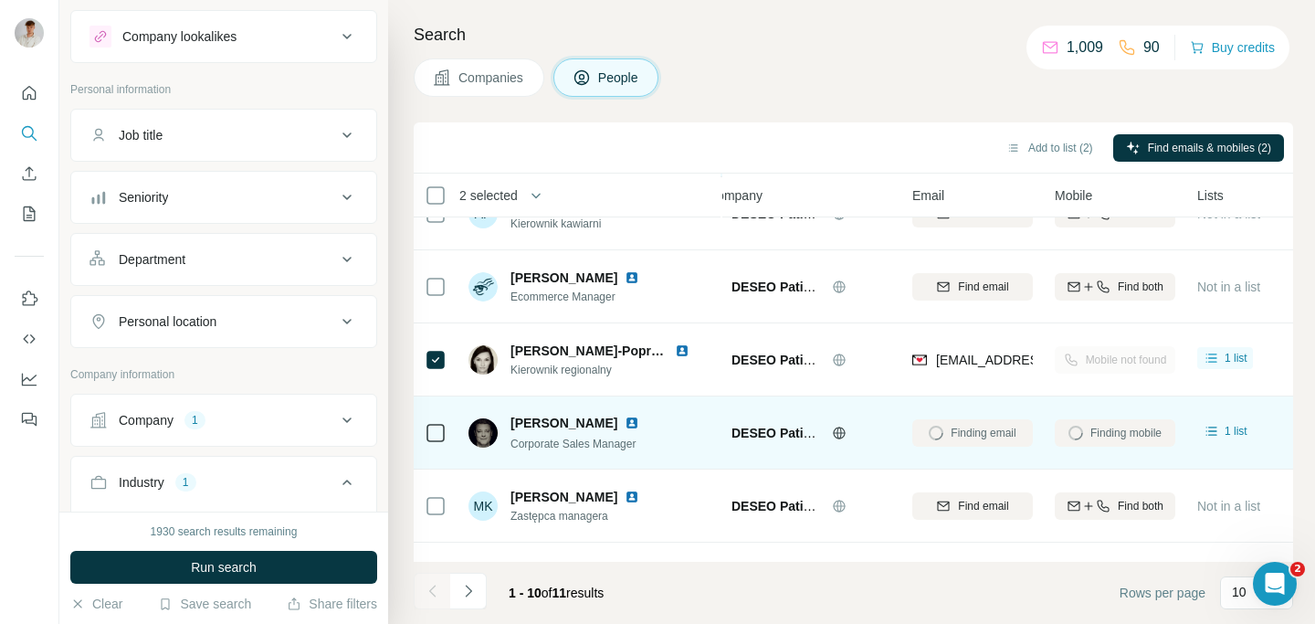
scroll to position [190, 24]
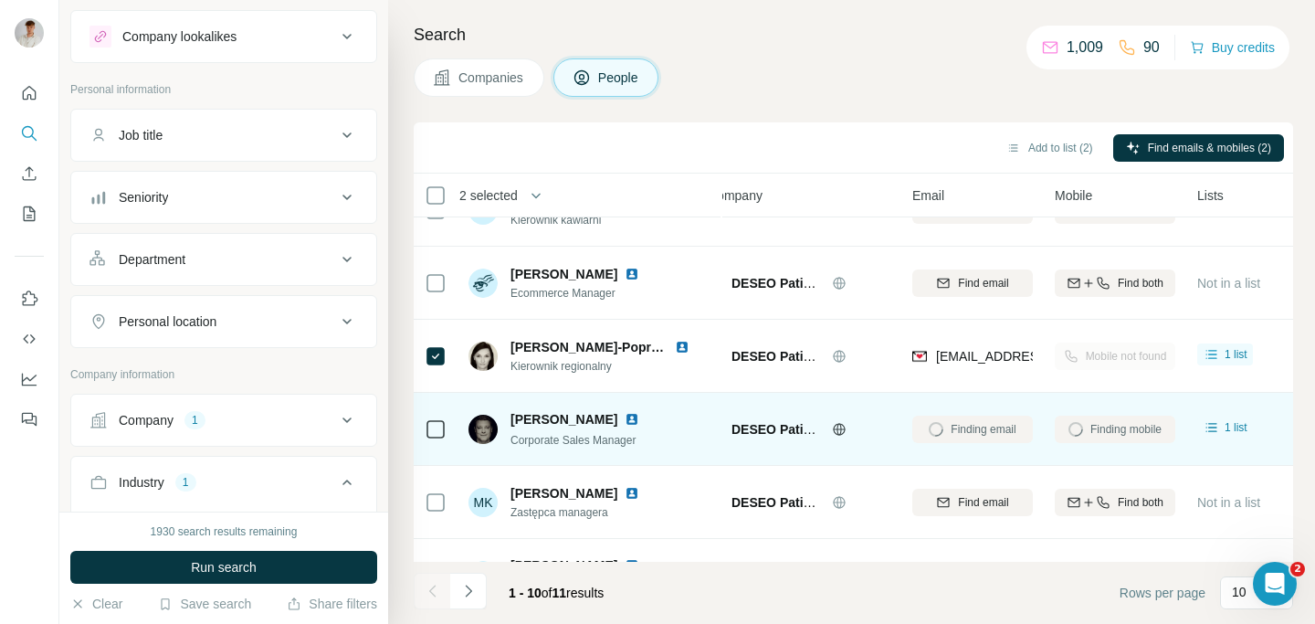
click at [637, 419] on img at bounding box center [632, 419] width 15 height 15
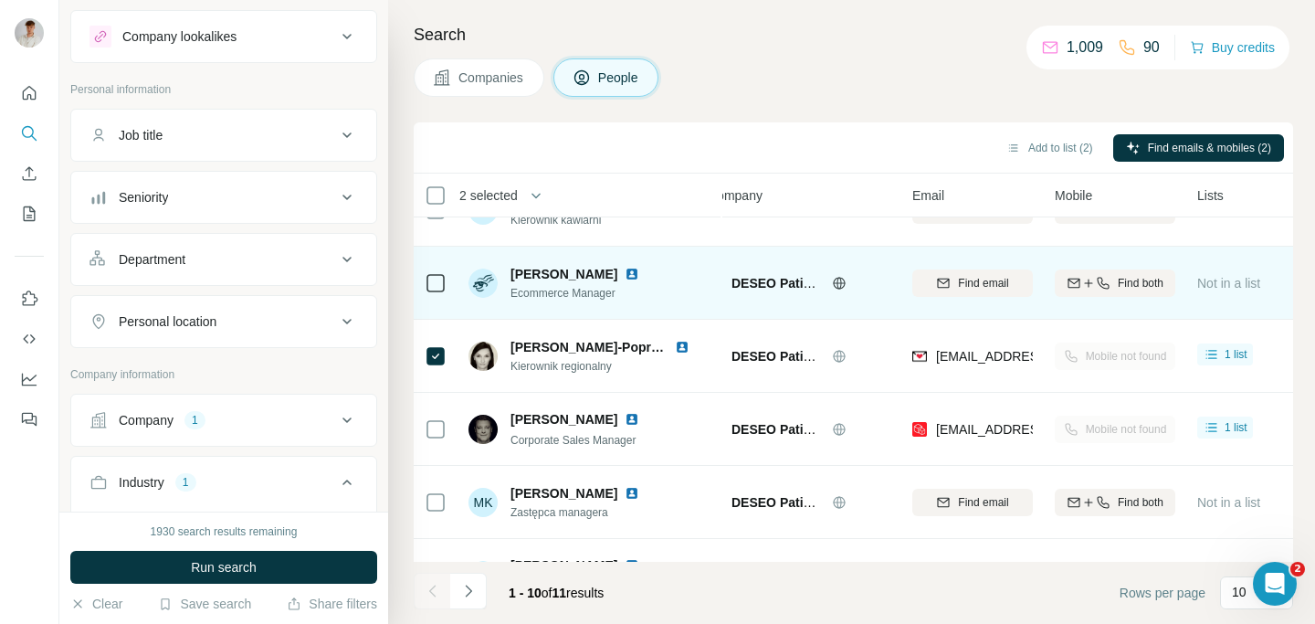
scroll to position [254, 24]
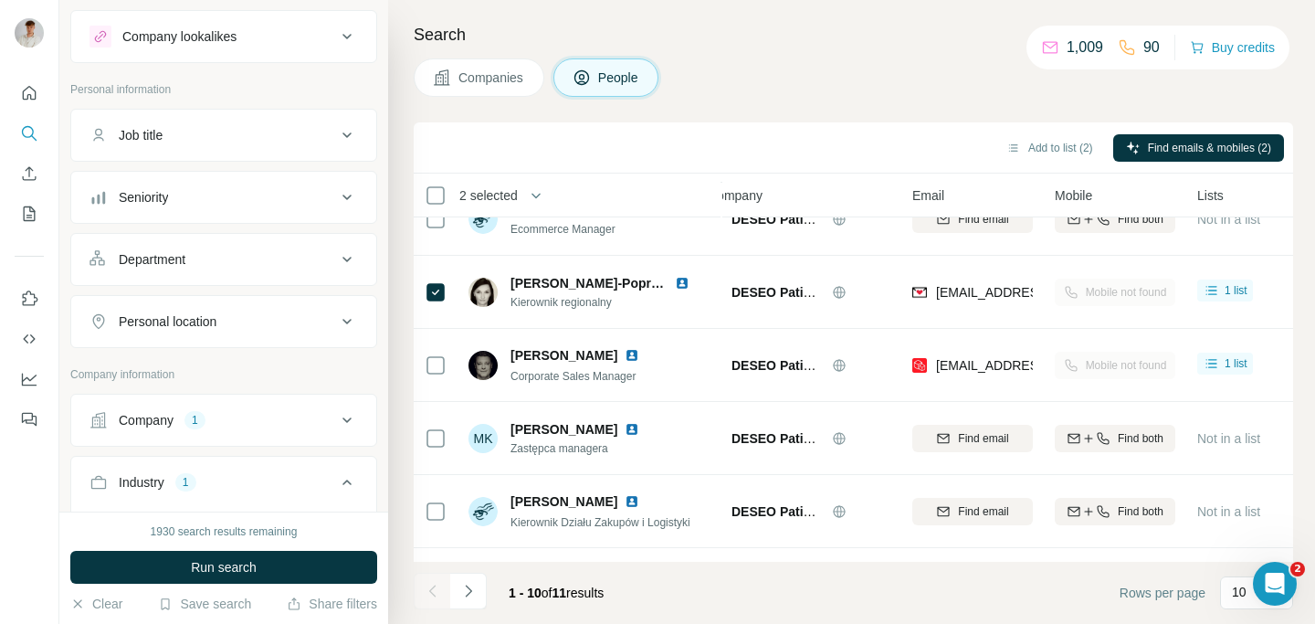
click at [481, 72] on span "Companies" at bounding box center [491, 77] width 67 height 18
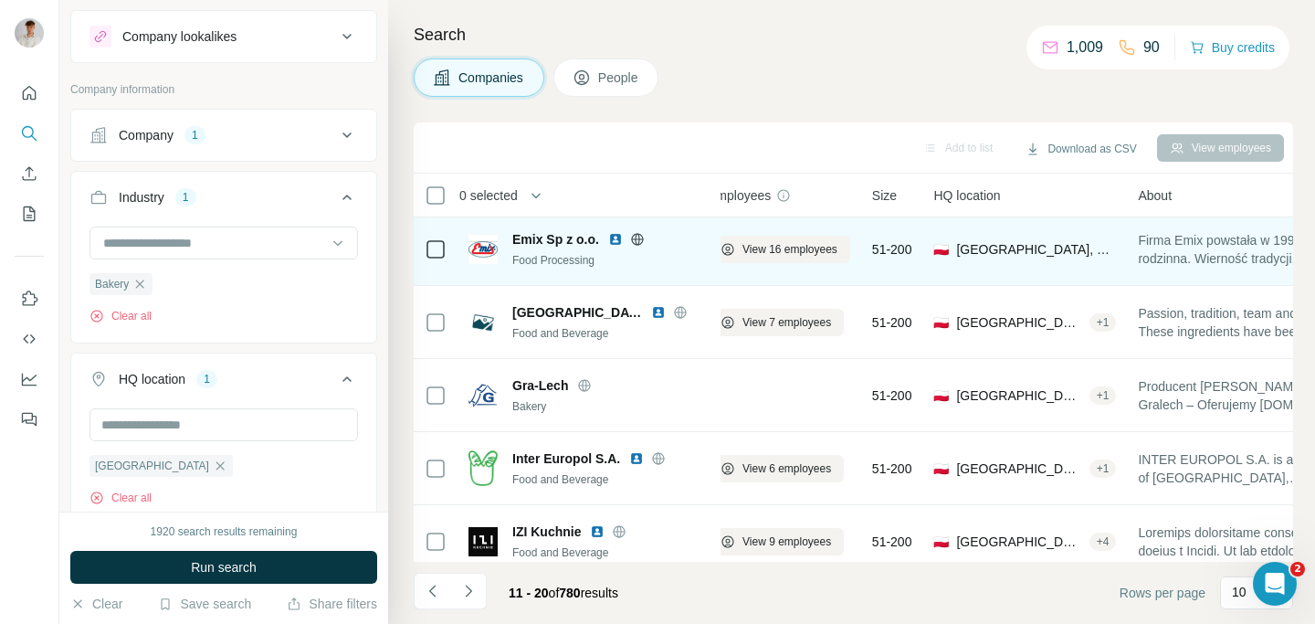
scroll to position [386, 24]
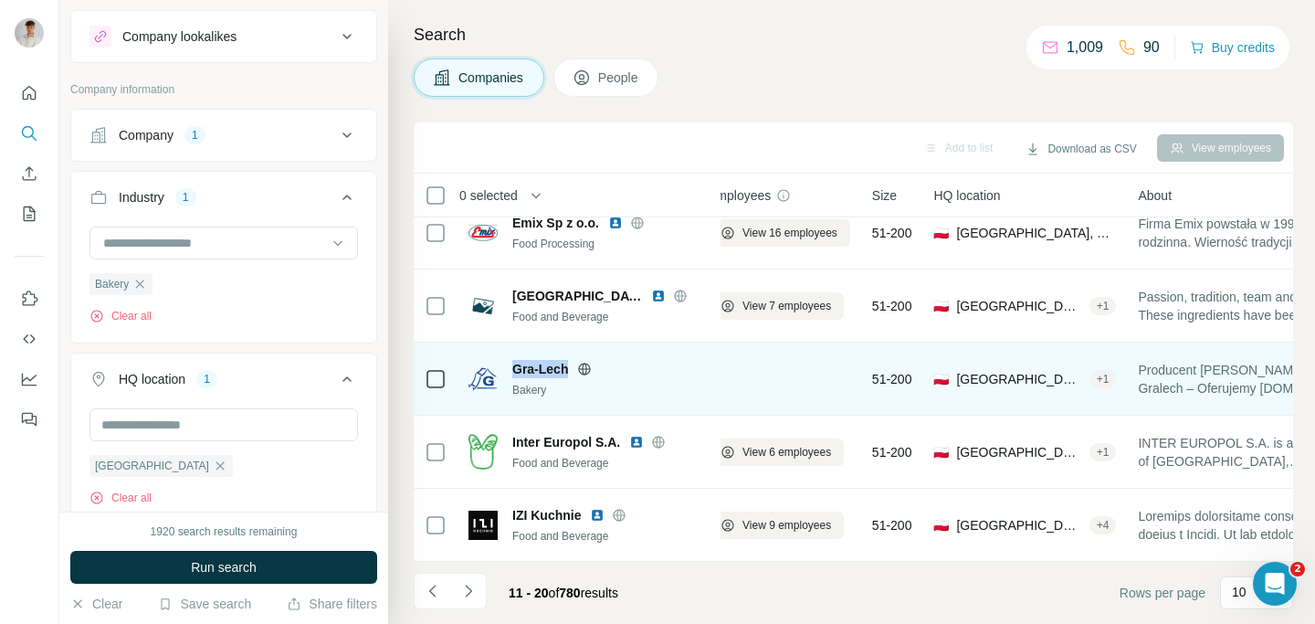
drag, startPoint x: 510, startPoint y: 363, endPoint x: 576, endPoint y: 366, distance: 66.7
click at [576, 366] on div "Gra-[PERSON_NAME]" at bounding box center [589, 379] width 241 height 38
click at [592, 366] on icon at bounding box center [584, 369] width 15 height 15
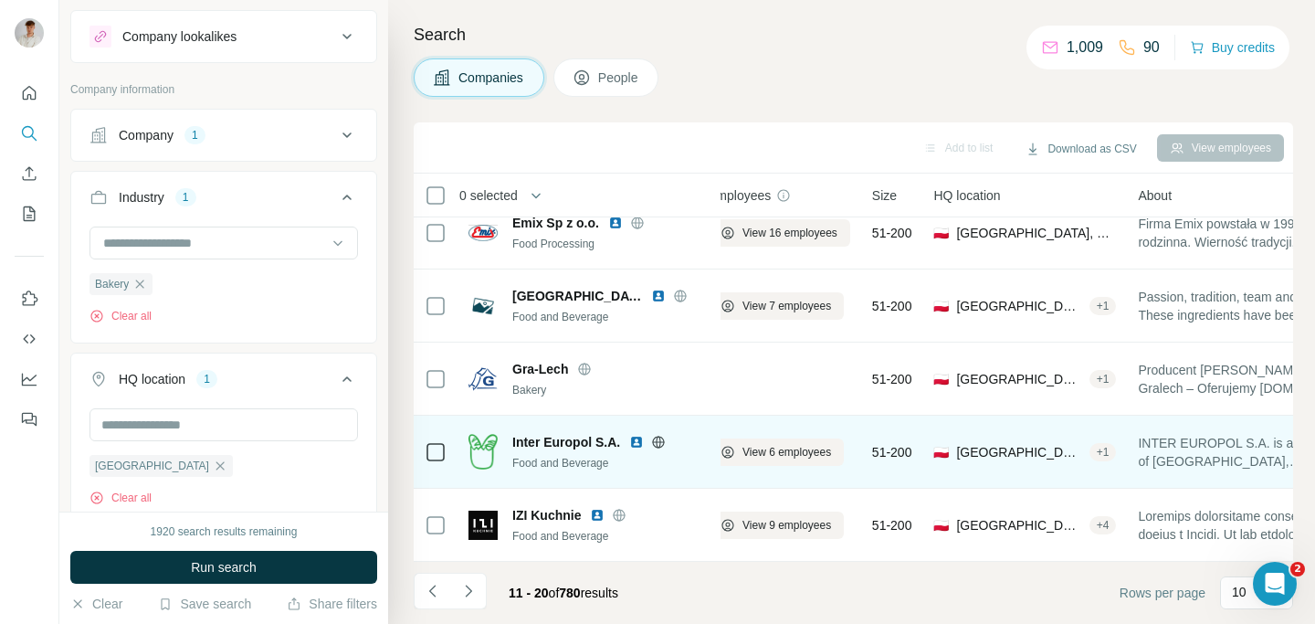
scroll to position [396, 24]
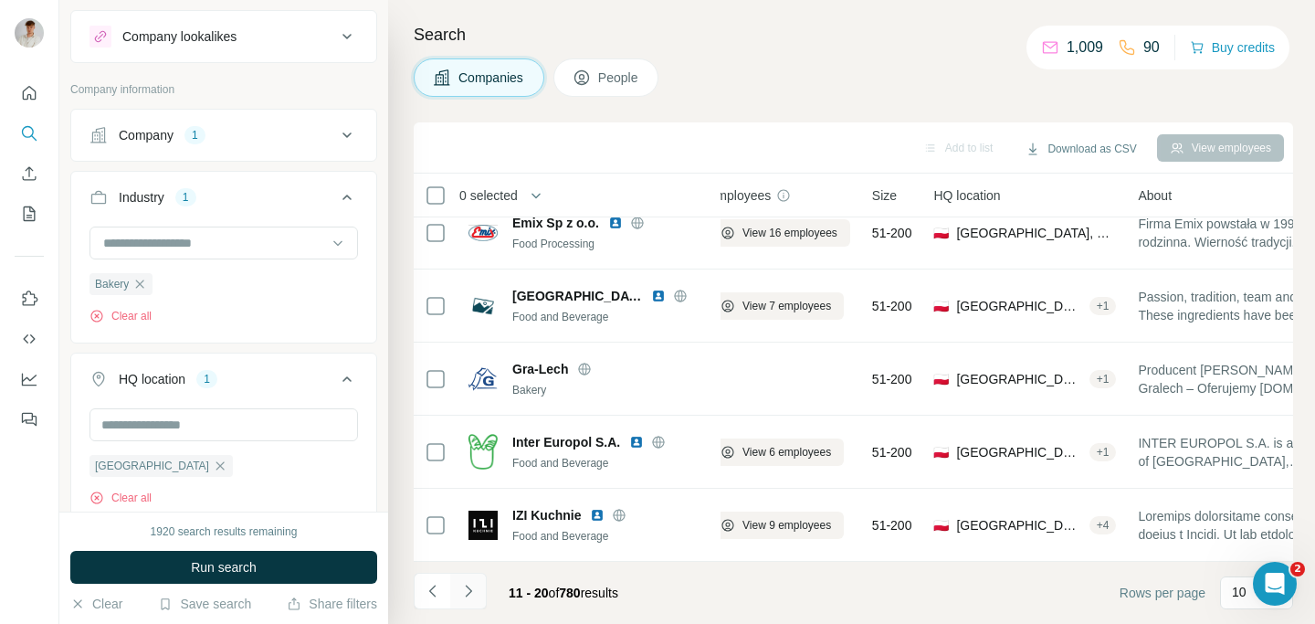
click at [469, 578] on button "Navigate to next page" at bounding box center [468, 591] width 37 height 37
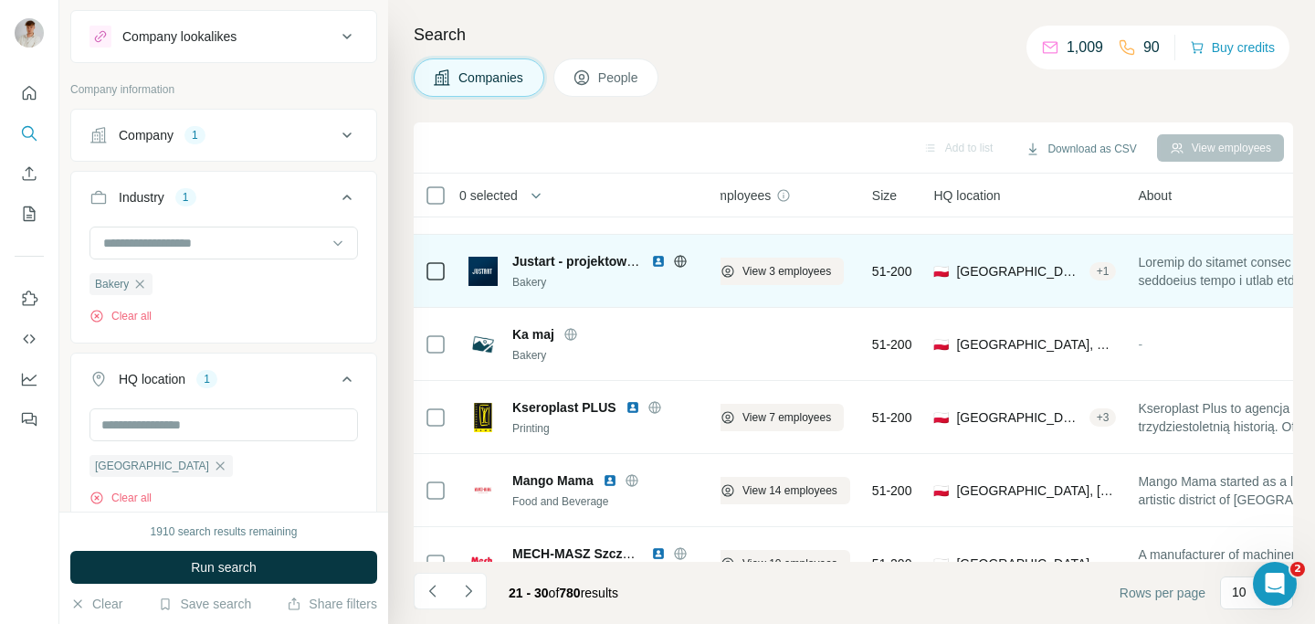
scroll to position [0, 24]
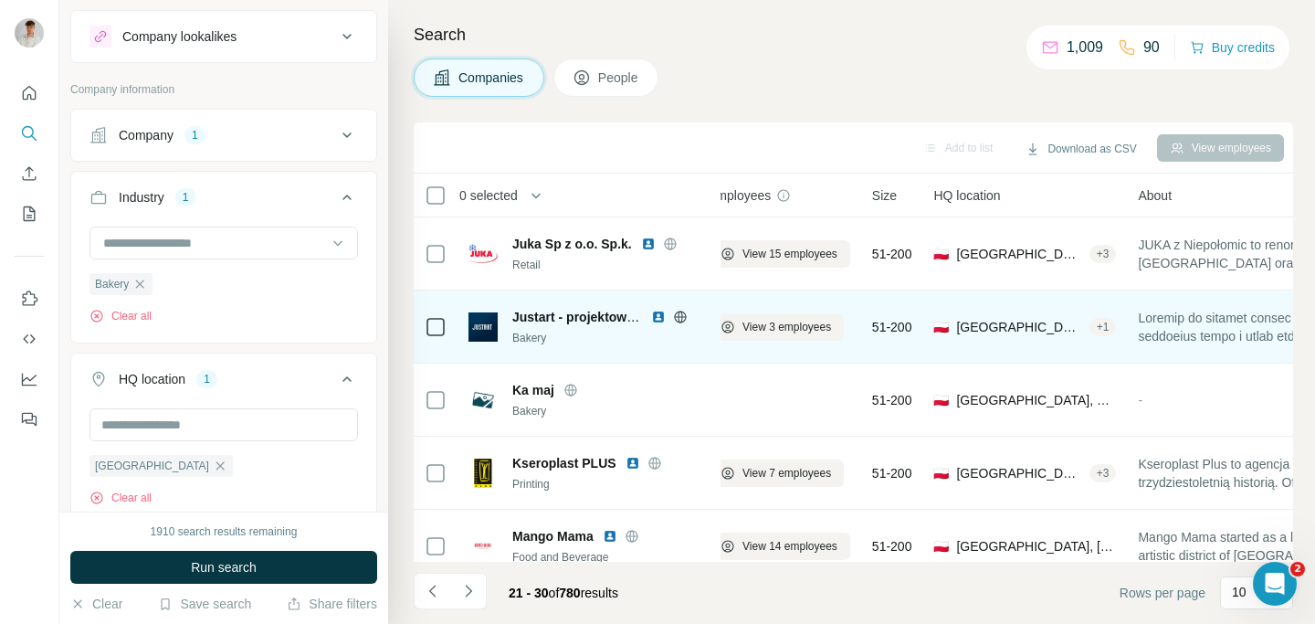
click at [684, 315] on icon at bounding box center [680, 317] width 15 height 15
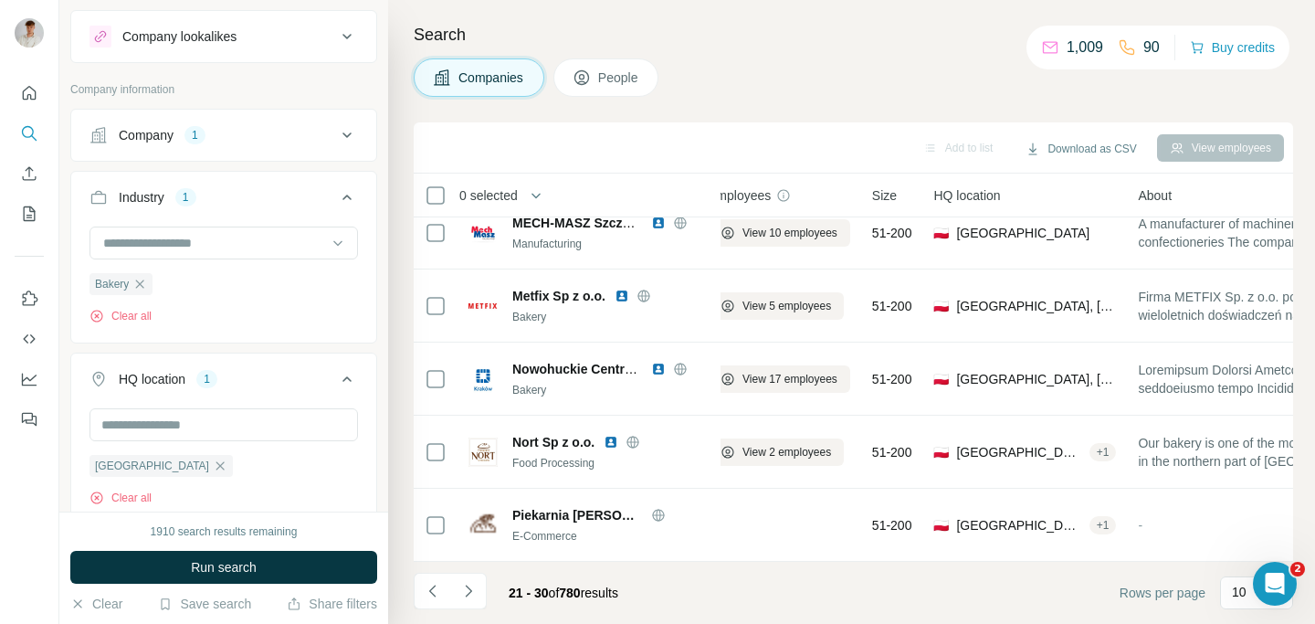
scroll to position [396, 24]
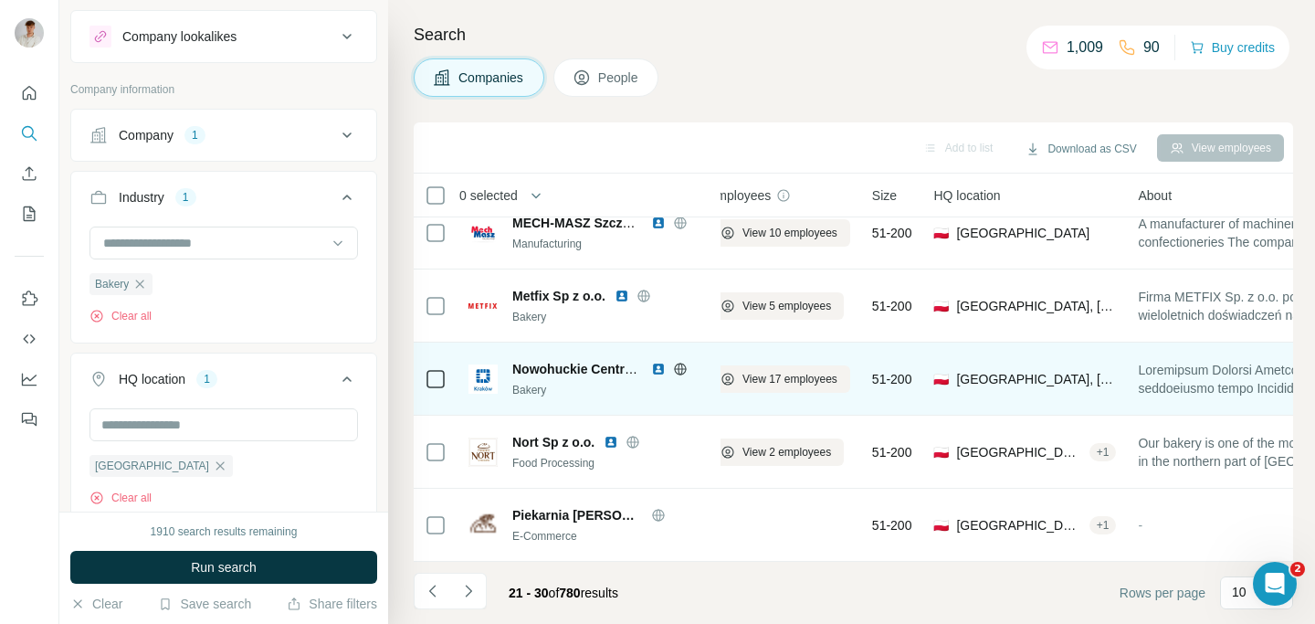
click at [659, 362] on img at bounding box center [658, 369] width 15 height 15
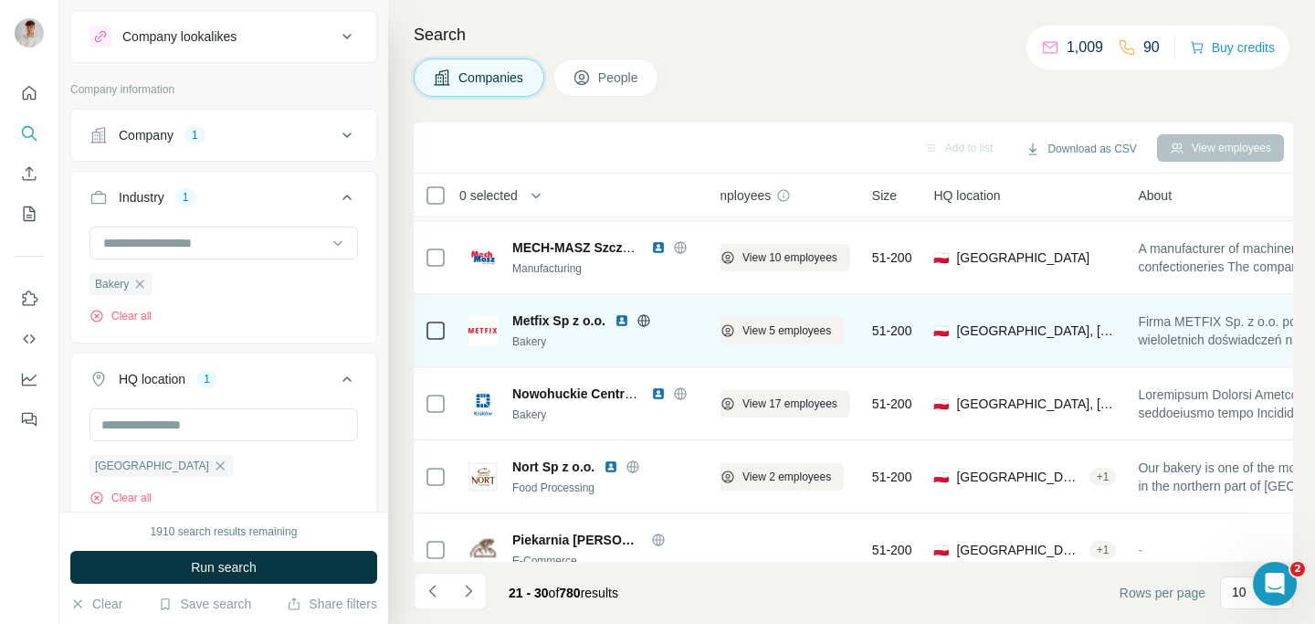
scroll to position [361, 24]
click at [648, 321] on icon at bounding box center [643, 321] width 12 height 1
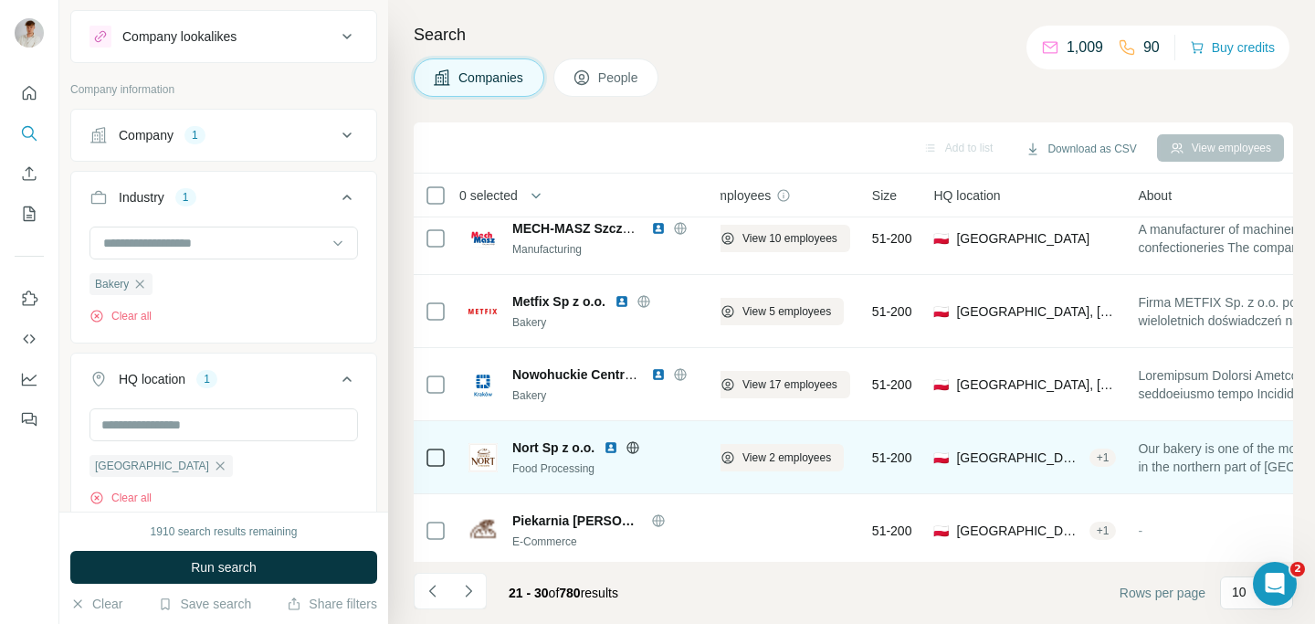
scroll to position [396, 24]
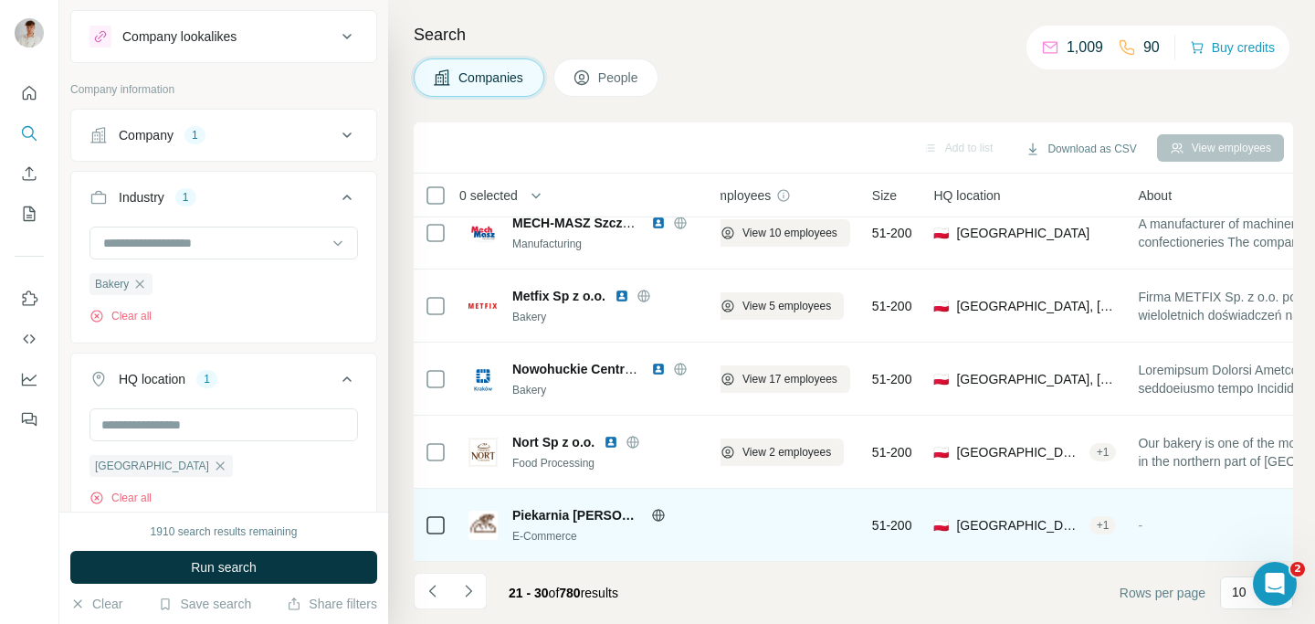
click at [651, 508] on icon at bounding box center [658, 515] width 15 height 15
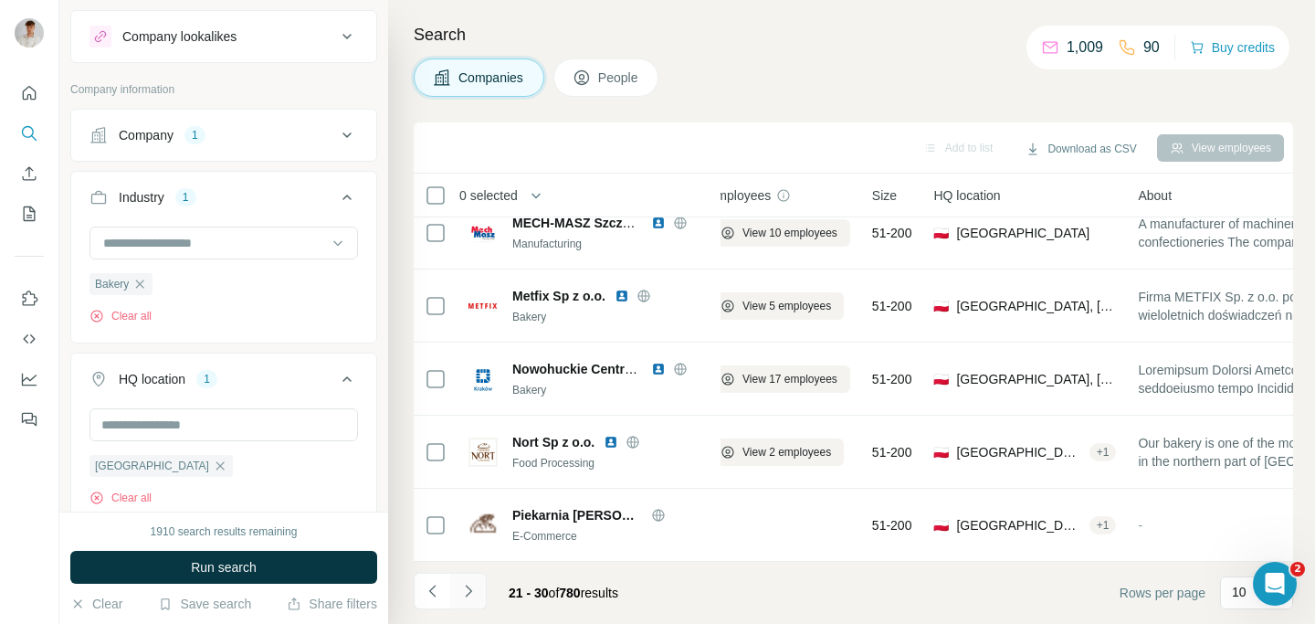
click at [479, 597] on button "Navigate to next page" at bounding box center [468, 591] width 37 height 37
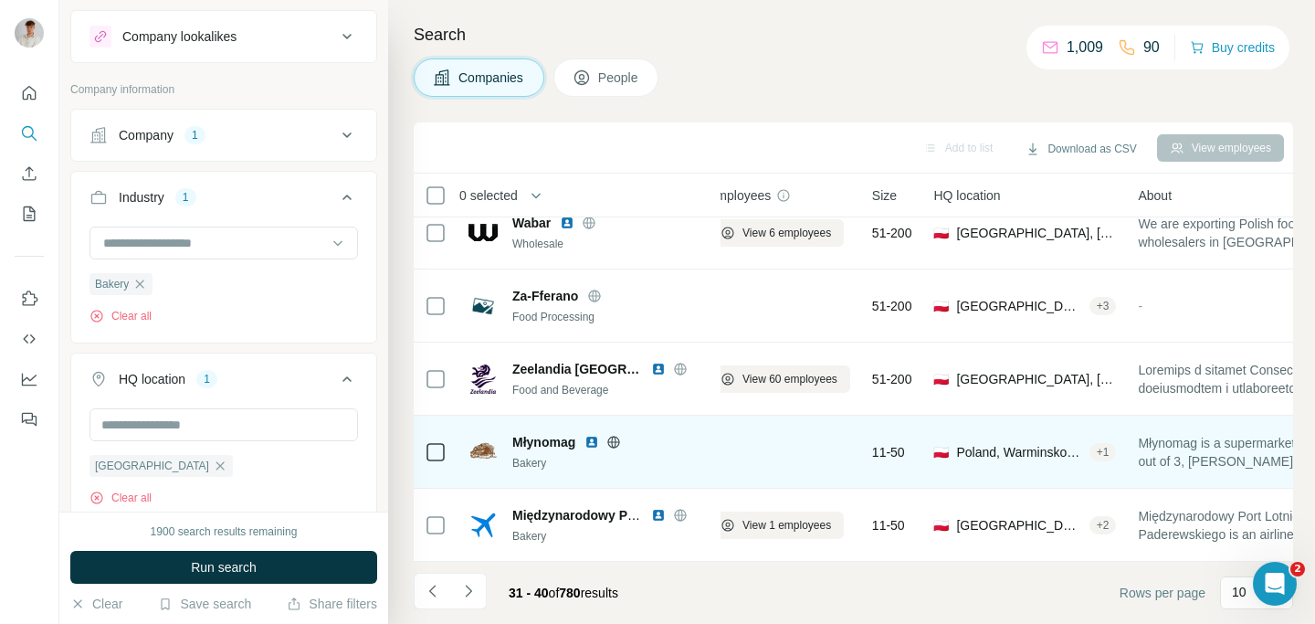
click at [598, 435] on img at bounding box center [592, 442] width 15 height 15
click at [612, 435] on icon at bounding box center [613, 442] width 15 height 15
click at [594, 435] on img at bounding box center [592, 442] width 15 height 15
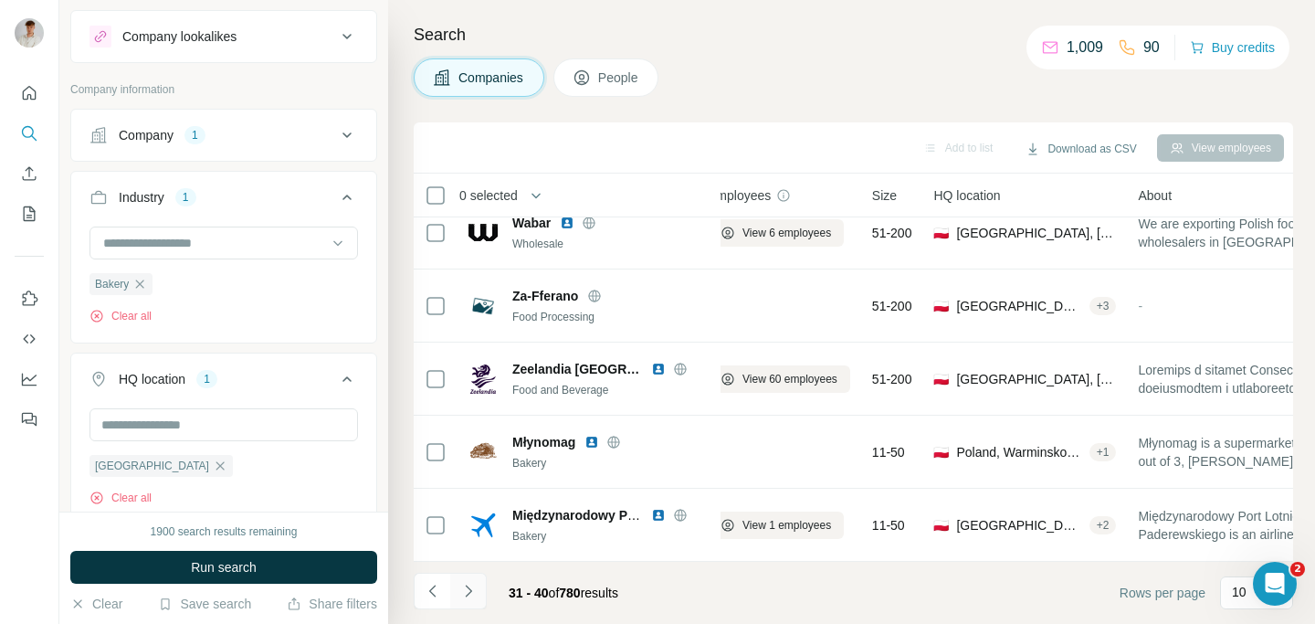
click at [484, 587] on button "Navigate to next page" at bounding box center [468, 591] width 37 height 37
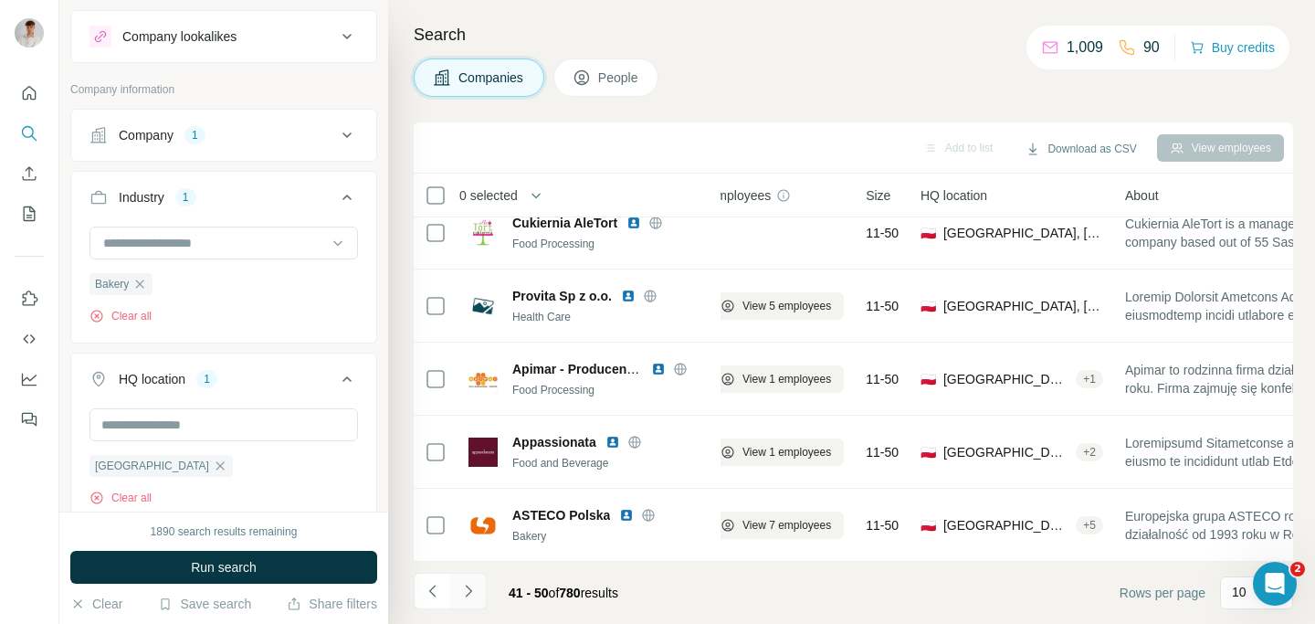
click at [475, 584] on icon "Navigate to next page" at bounding box center [468, 591] width 18 height 18
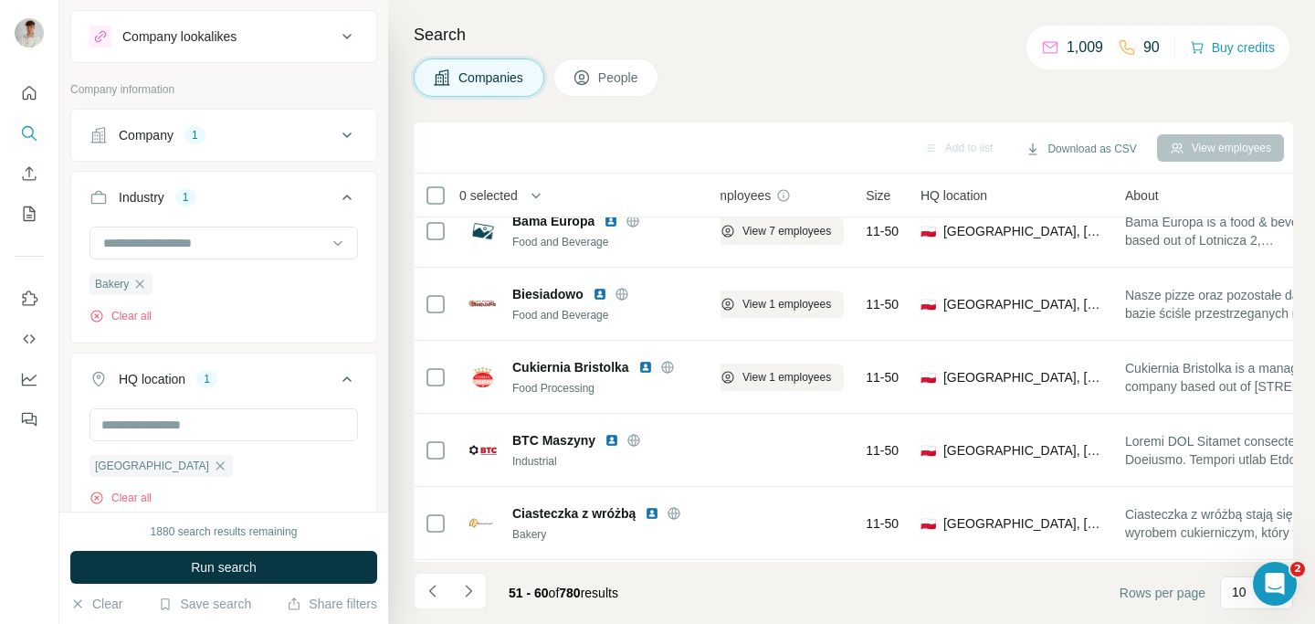
scroll to position [0, 24]
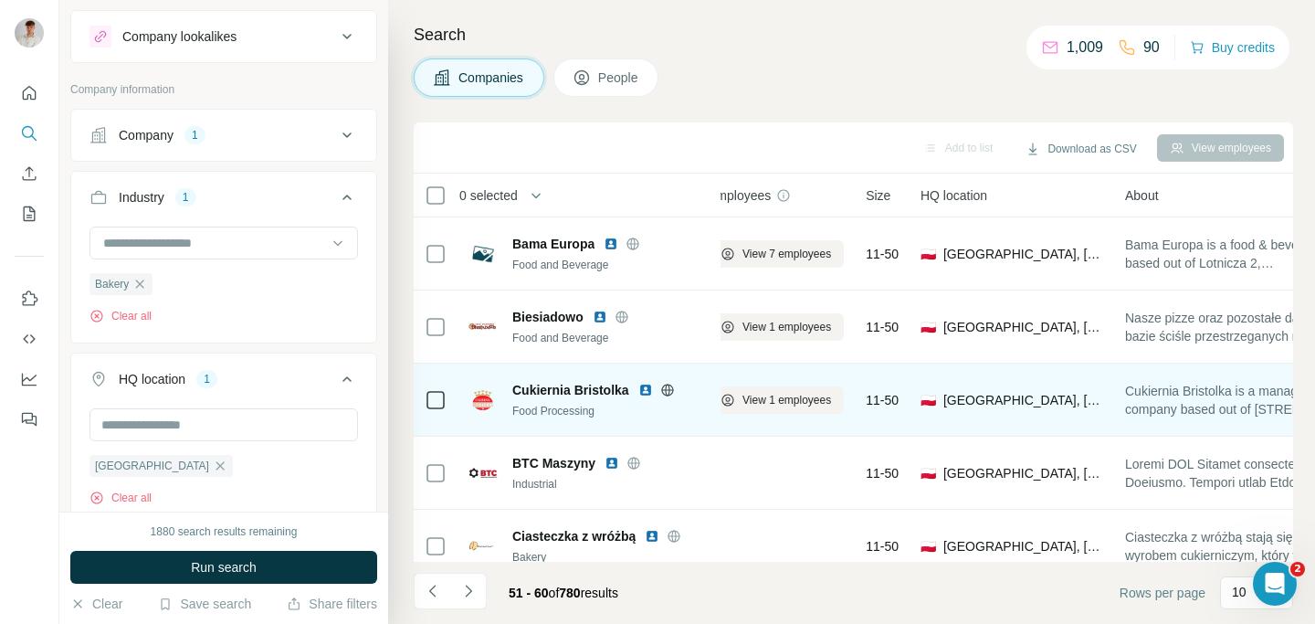
click at [642, 391] on img at bounding box center [645, 390] width 15 height 15
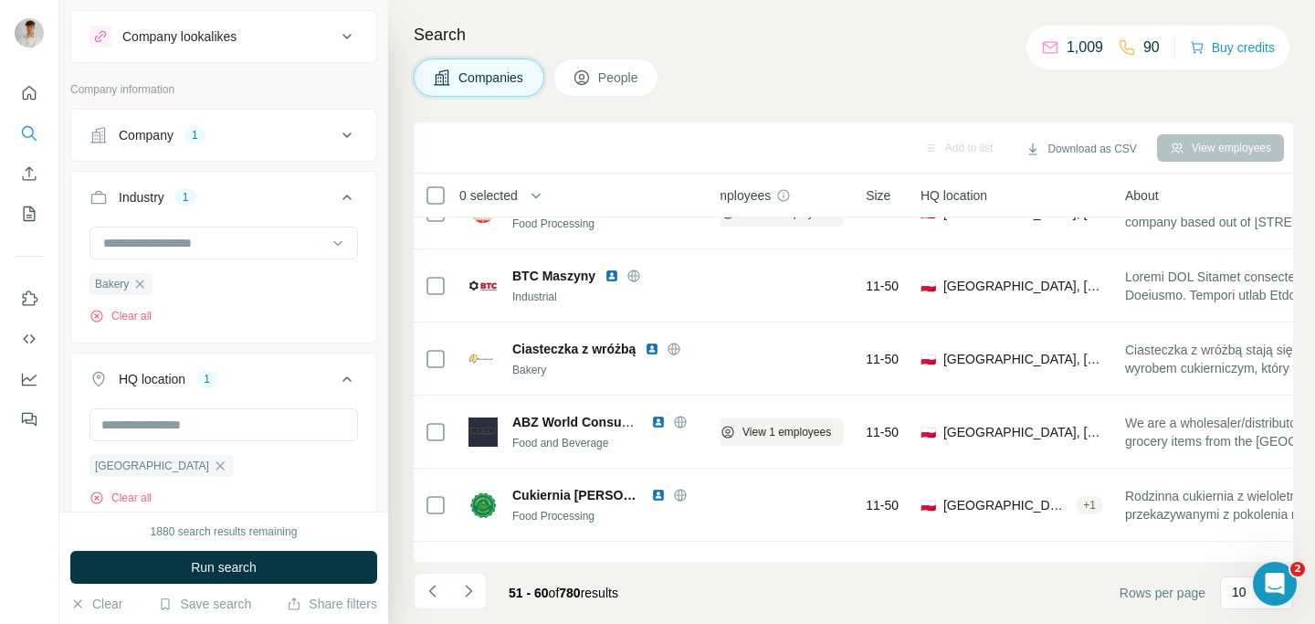
scroll to position [239, 24]
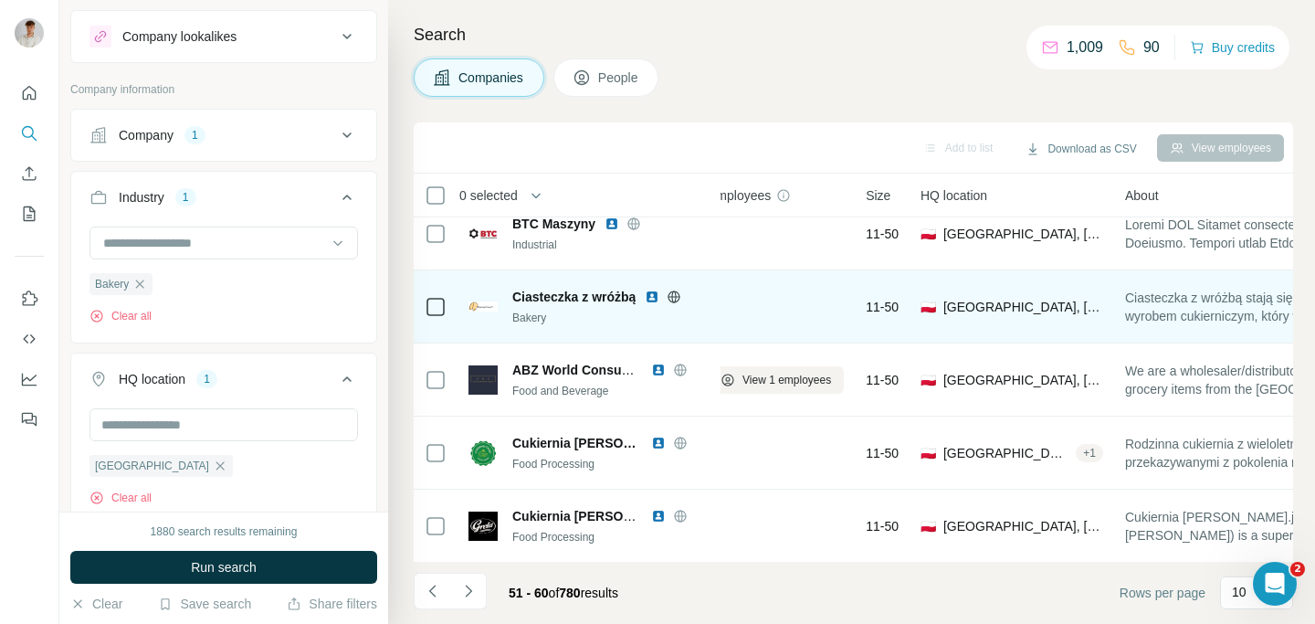
click at [654, 296] on img at bounding box center [652, 297] width 15 height 15
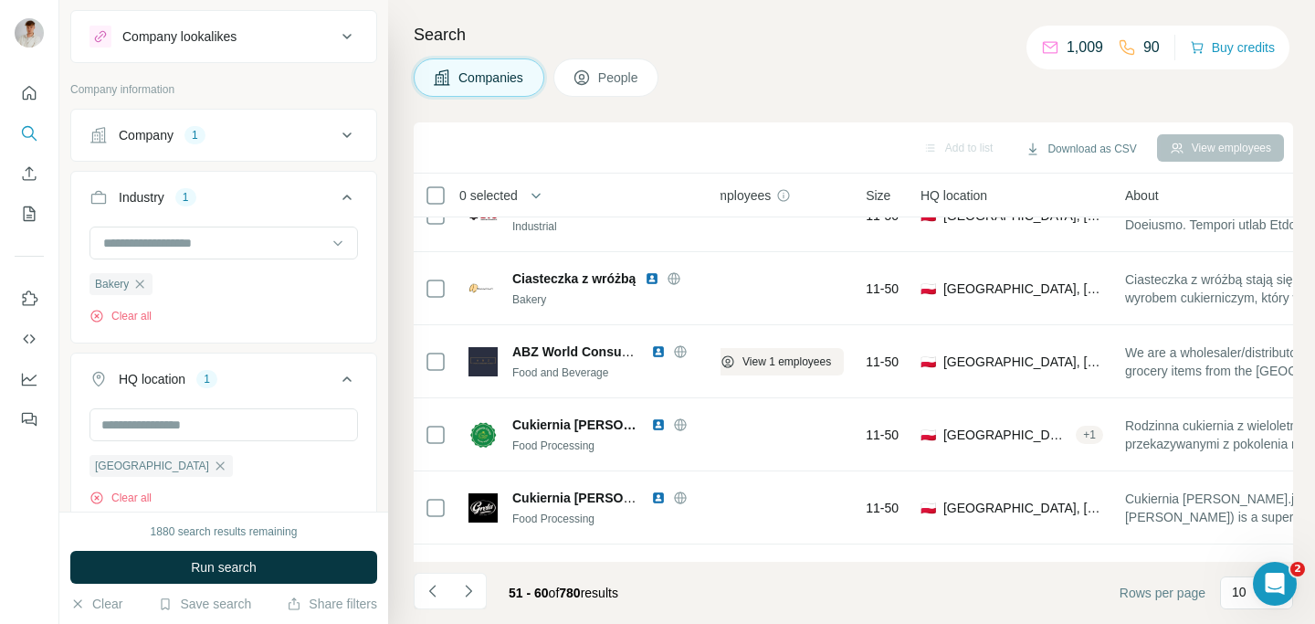
scroll to position [7, 24]
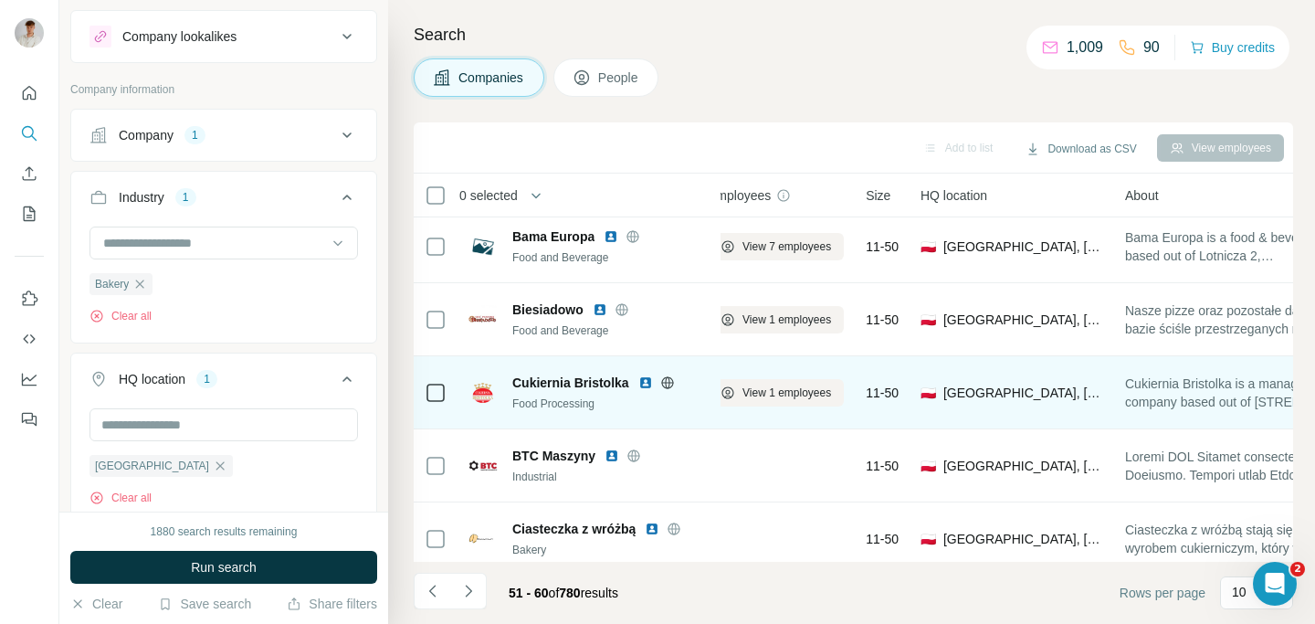
click at [674, 384] on div at bounding box center [667, 382] width 58 height 15
click at [730, 387] on icon at bounding box center [727, 392] width 12 height 12
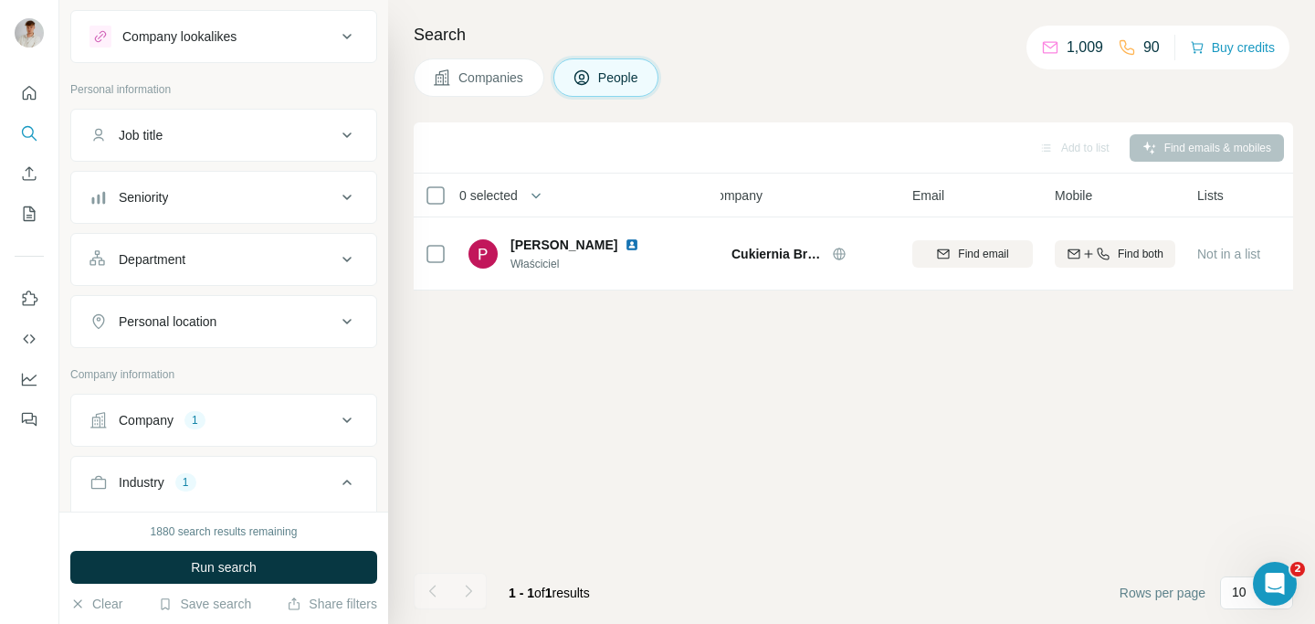
scroll to position [0, 24]
click at [465, 98] on div "Search Companies People Add to list Find emails & mobiles 0 selected People Com…" at bounding box center [851, 312] width 927 height 624
click at [469, 89] on button "Companies" at bounding box center [479, 77] width 131 height 38
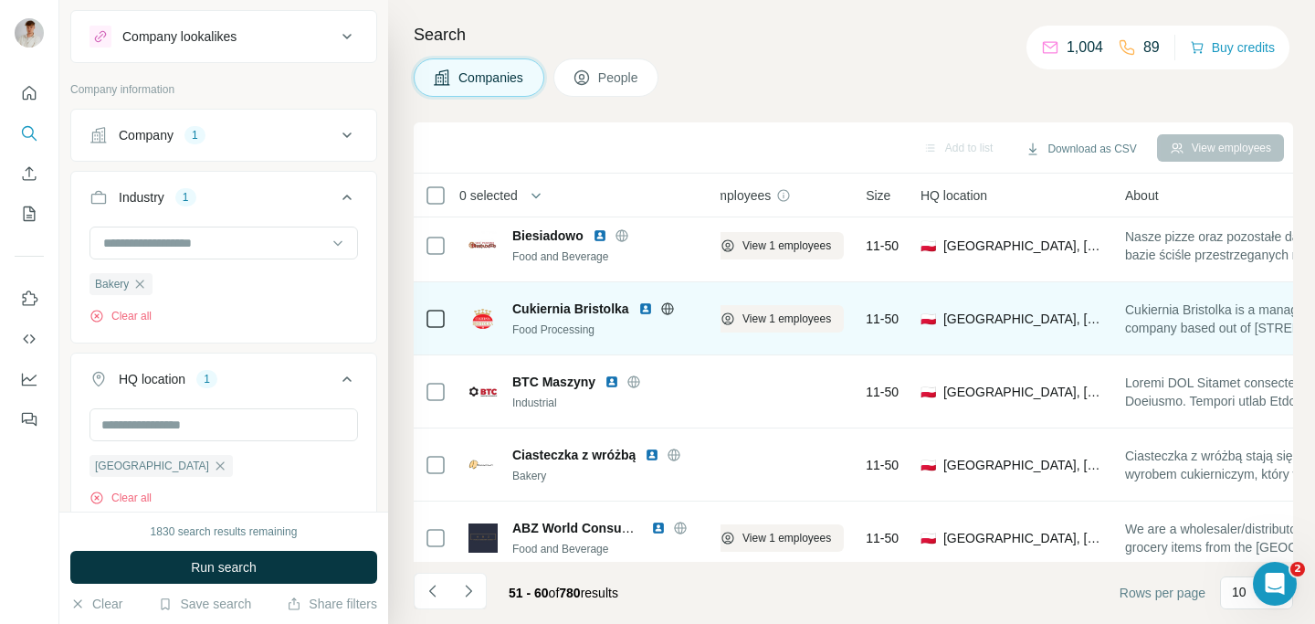
scroll to position [157, 24]
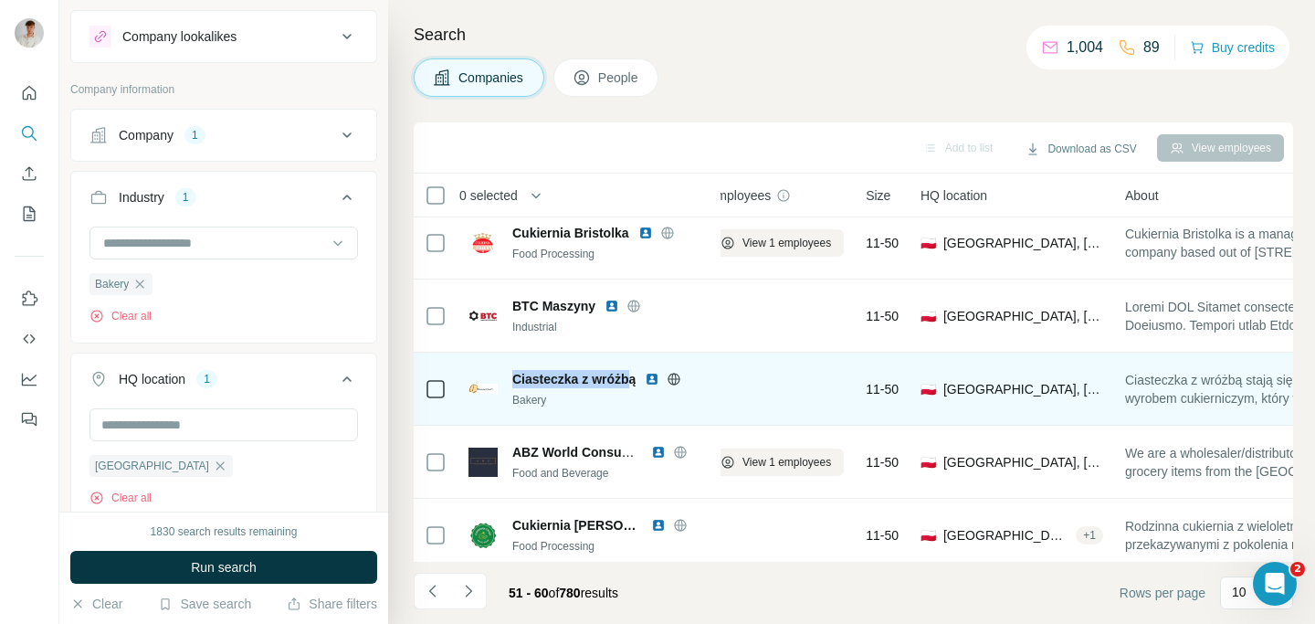
drag, startPoint x: 508, startPoint y: 374, endPoint x: 631, endPoint y: 372, distance: 123.3
click at [631, 372] on div "Ciasteczka z wróżbą Bakery" at bounding box center [589, 389] width 241 height 38
drag, startPoint x: 631, startPoint y: 372, endPoint x: 647, endPoint y: 373, distance: 15.6
click at [647, 373] on div "Ciasteczka z wróżbą" at bounding box center [610, 379] width 197 height 18
click at [639, 375] on div "Ciasteczka z wróżbą" at bounding box center [610, 379] width 197 height 18
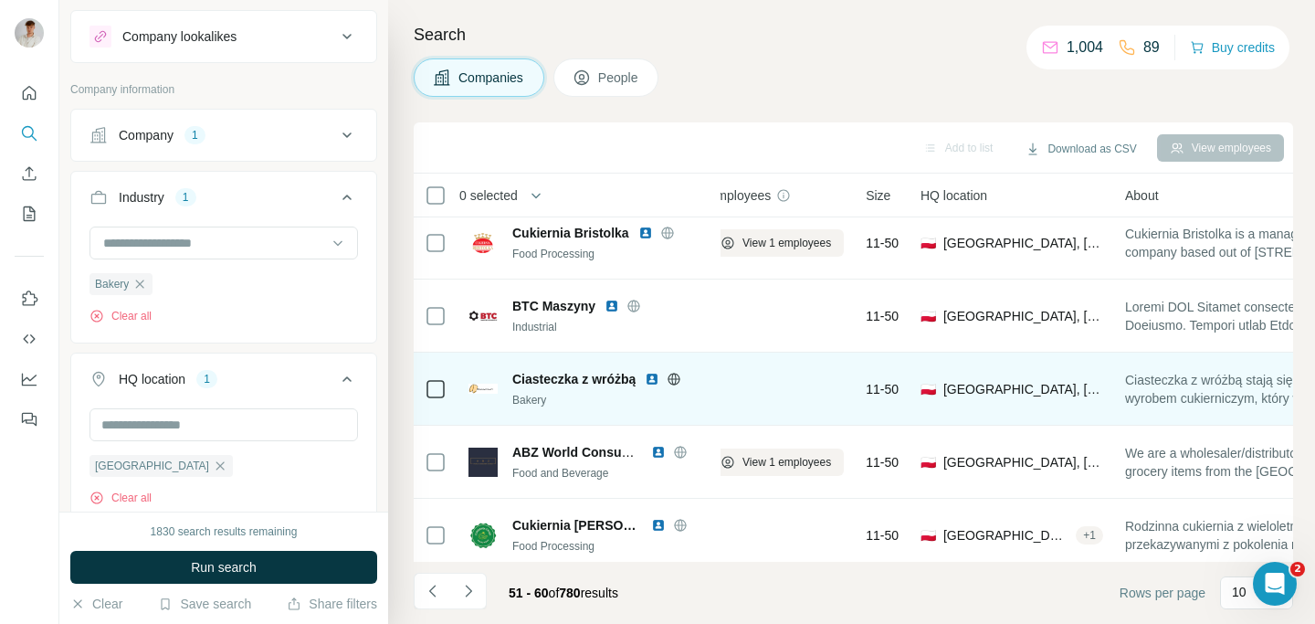
click at [680, 375] on icon at bounding box center [675, 379] width 12 height 12
